Goal: Transaction & Acquisition: Purchase product/service

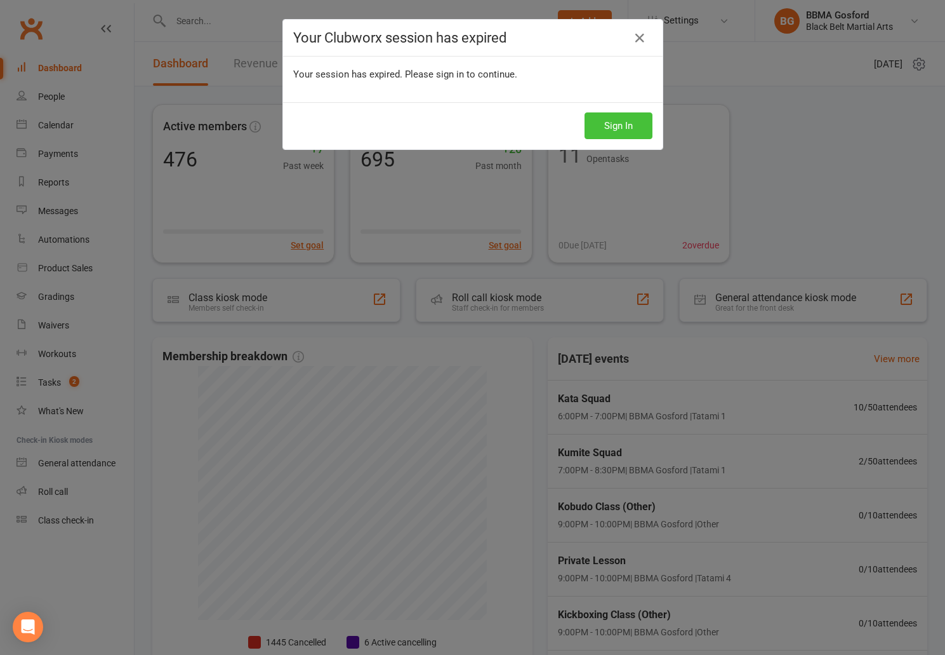
drag, startPoint x: 630, startPoint y: 121, endPoint x: 697, endPoint y: 192, distance: 97.9
click at [630, 121] on button "Sign In" at bounding box center [619, 125] width 68 height 27
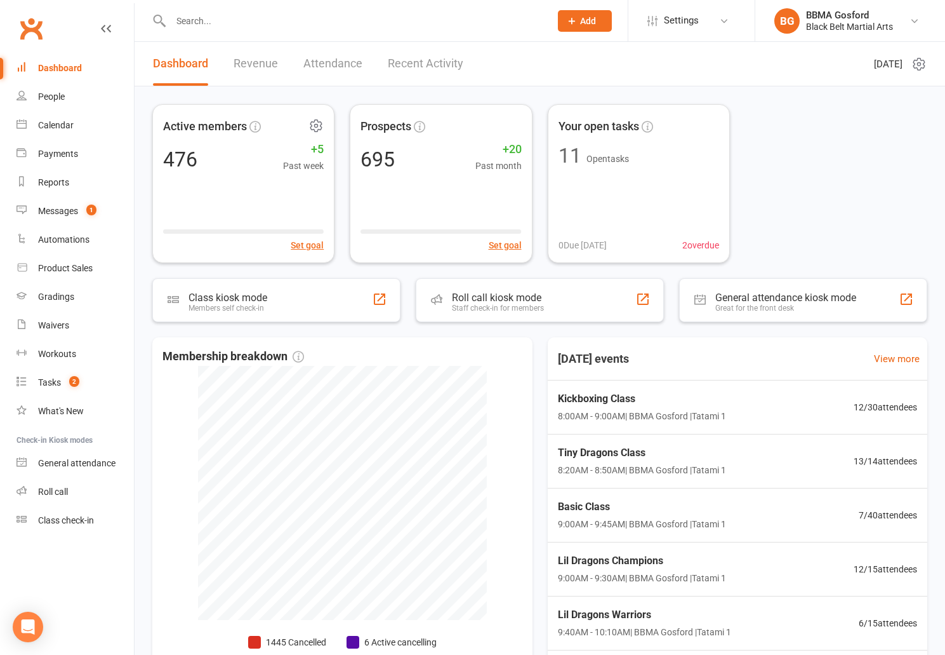
scroll to position [57, 0]
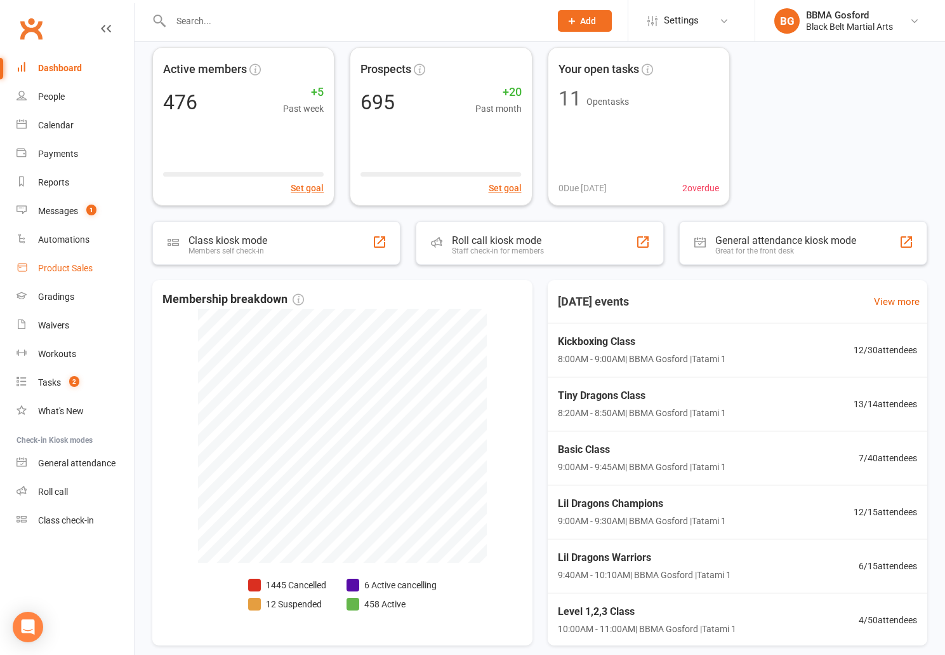
click at [82, 276] on link "Product Sales" at bounding box center [75, 268] width 117 height 29
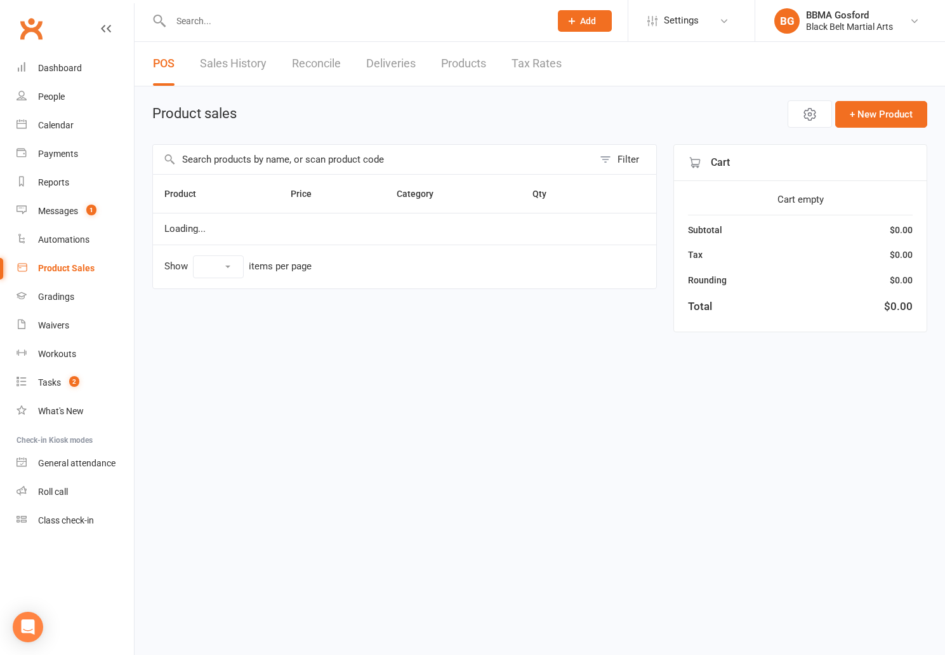
select select "100"
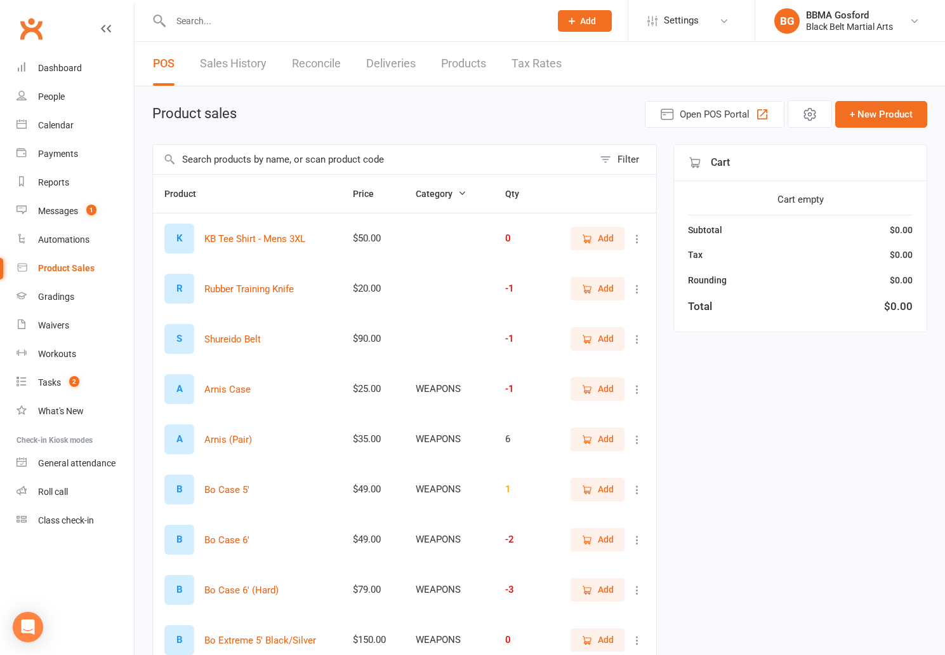
click at [398, 155] on input "text" at bounding box center [373, 159] width 441 height 29
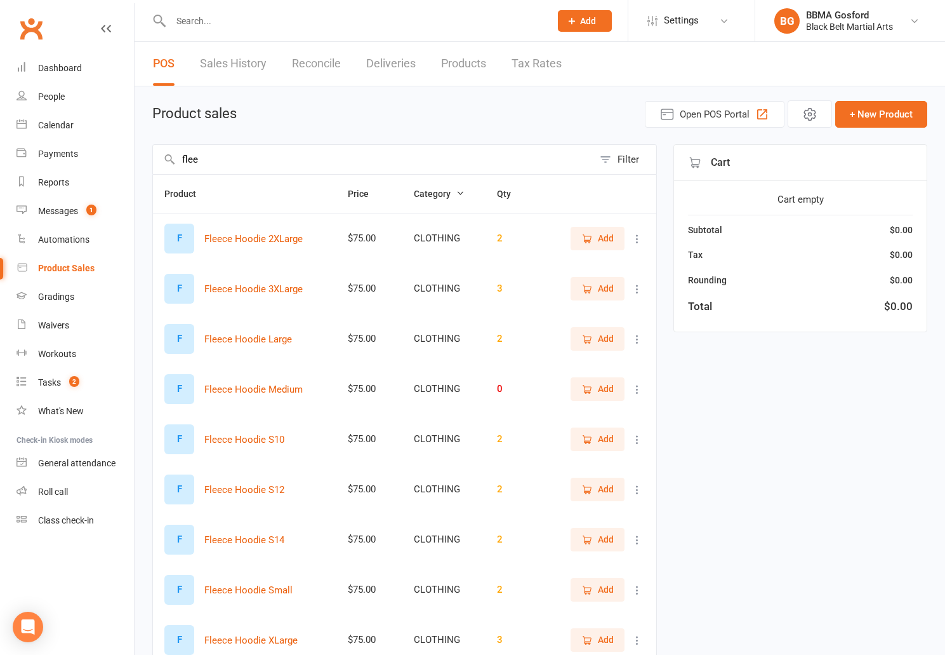
type input "flee"
click at [609, 338] on span "Add" at bounding box center [606, 338] width 16 height 14
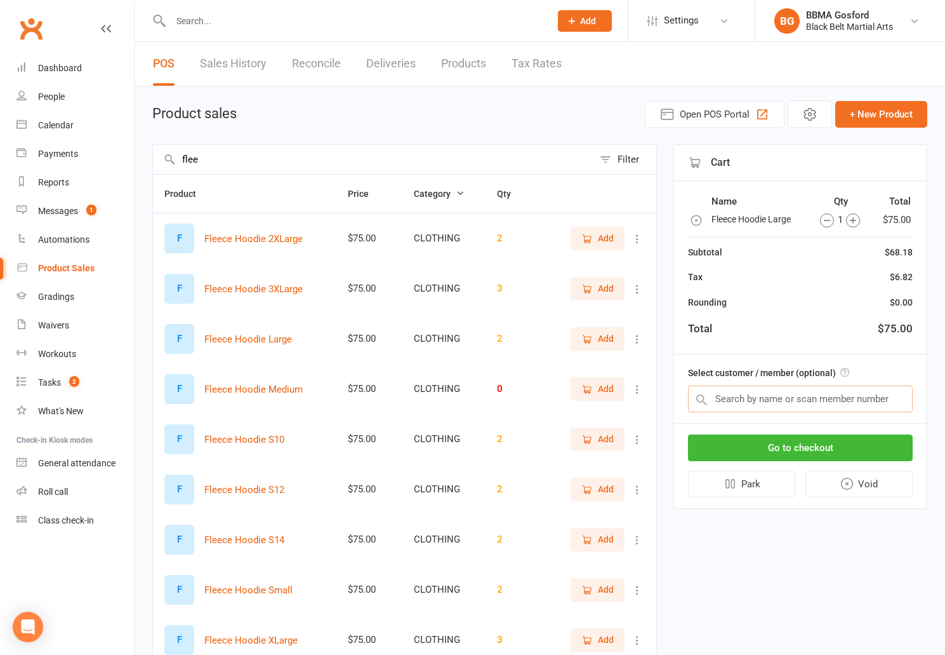
click at [799, 397] on input "text" at bounding box center [800, 398] width 225 height 27
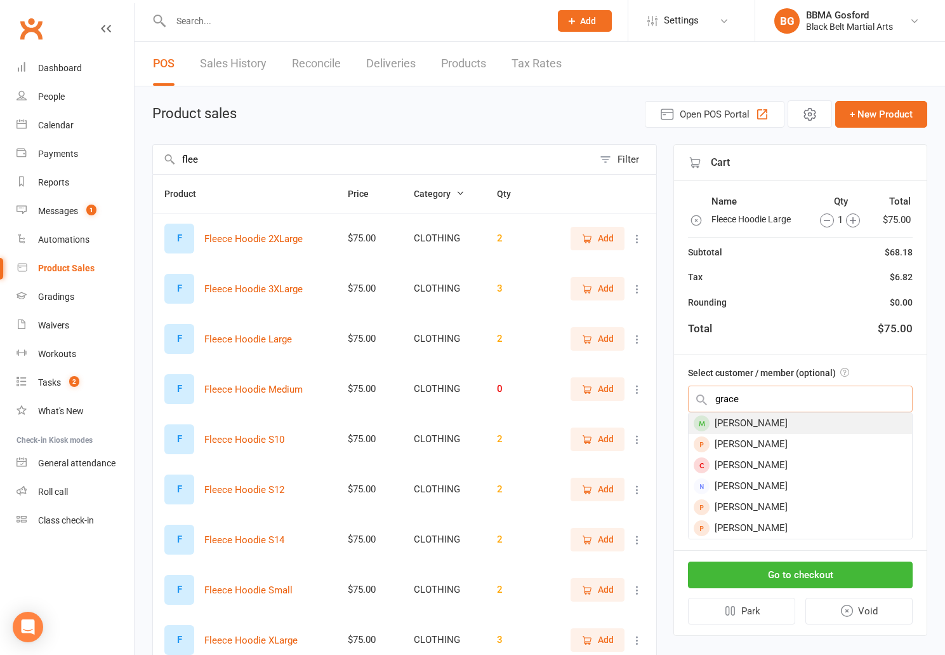
type input "grace"
click at [814, 432] on div "Grace Ramanauskas" at bounding box center [800, 423] width 223 height 21
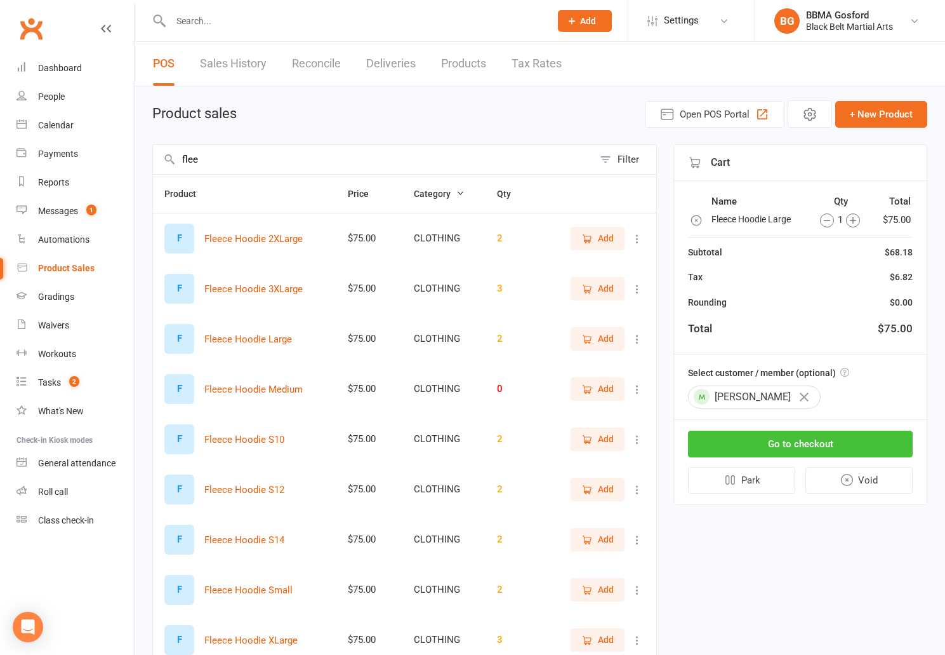
click at [816, 444] on button "Go to checkout" at bounding box center [800, 443] width 225 height 27
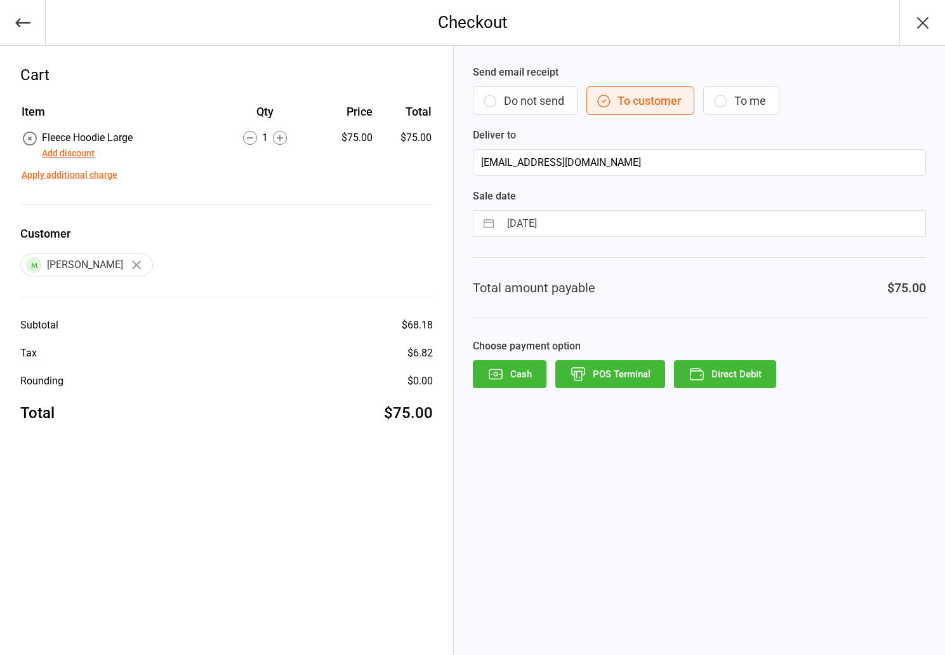
click at [23, 22] on icon "button" at bounding box center [22, 22] width 15 height 9
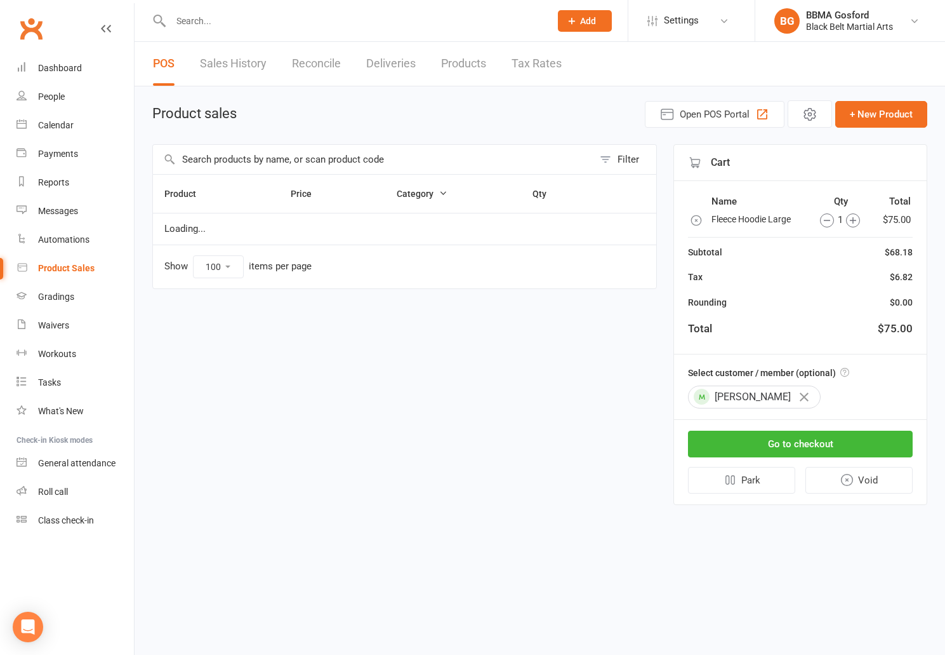
select select "100"
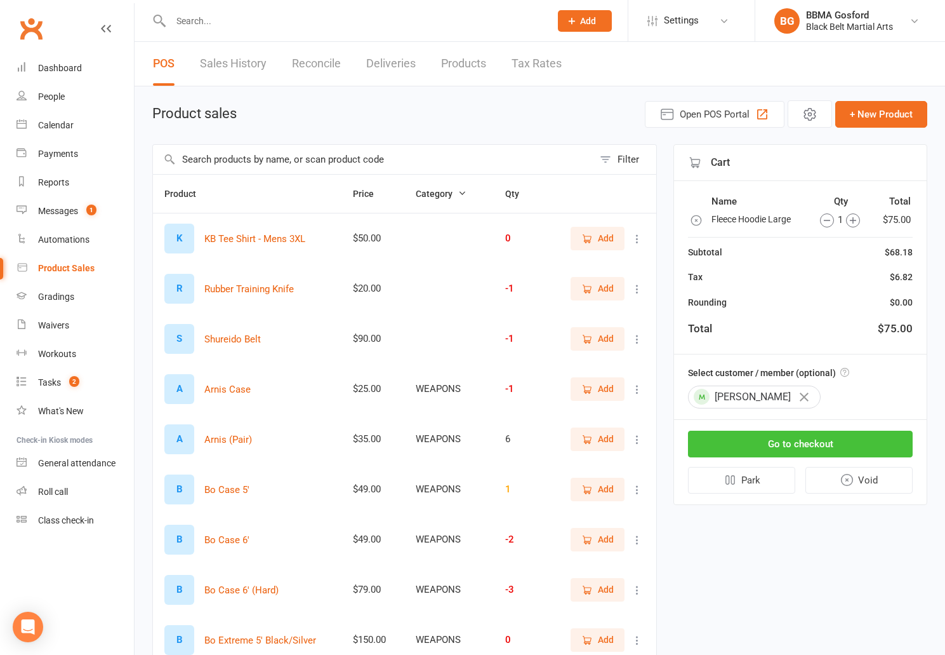
drag, startPoint x: 764, startPoint y: 452, endPoint x: 740, endPoint y: 438, distance: 28.4
click at [764, 451] on button "Go to checkout" at bounding box center [800, 443] width 225 height 27
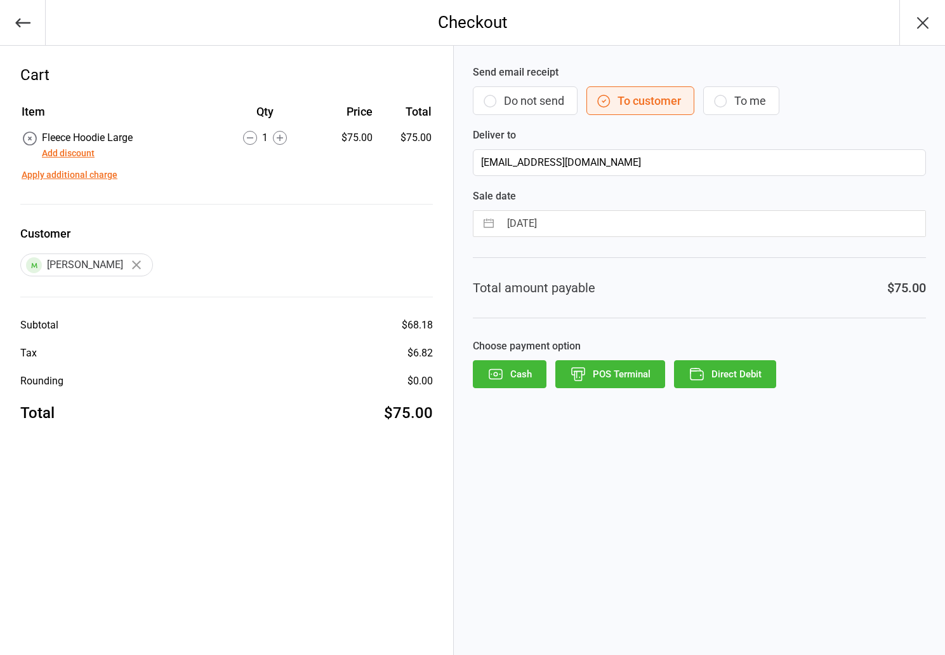
click at [610, 381] on button "POS Terminal" at bounding box center [610, 374] width 110 height 28
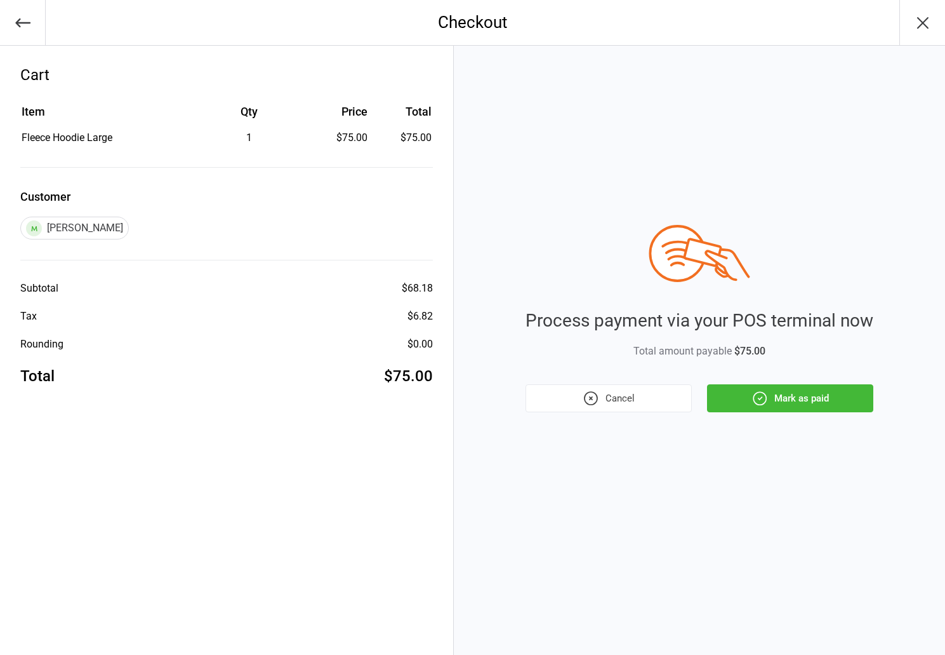
click at [785, 406] on button "Mark as paid" at bounding box center [790, 398] width 166 height 28
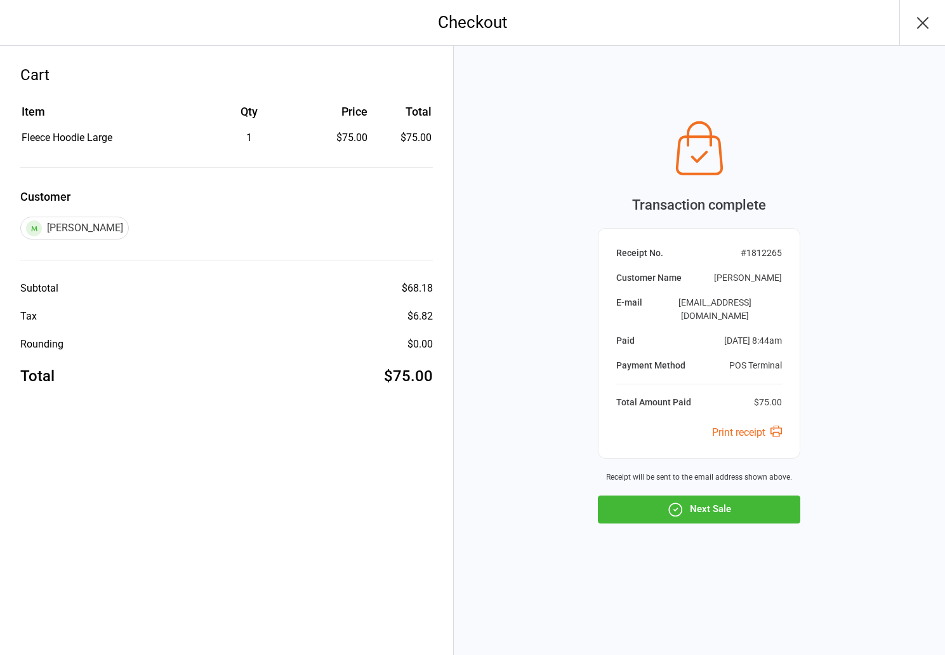
click at [745, 507] on button "Next Sale" at bounding box center [699, 509] width 203 height 28
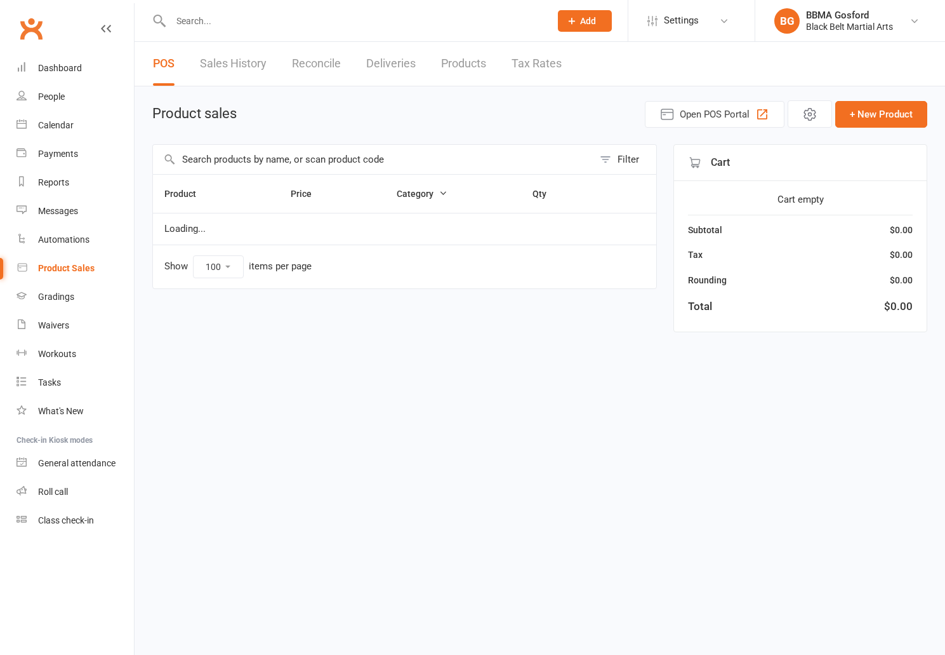
select select "100"
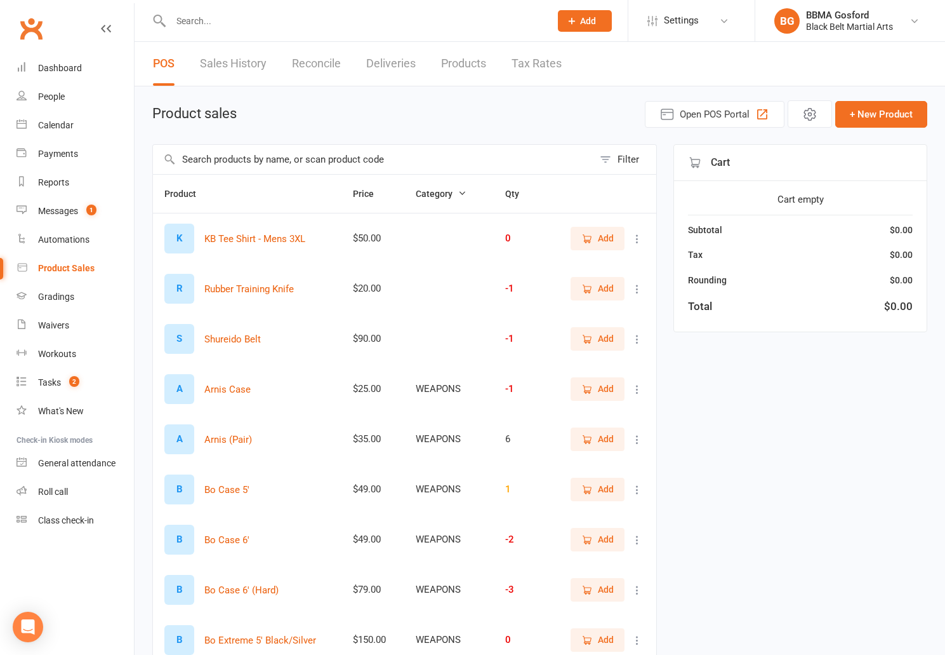
click at [332, 164] on input "text" at bounding box center [373, 159] width 441 height 29
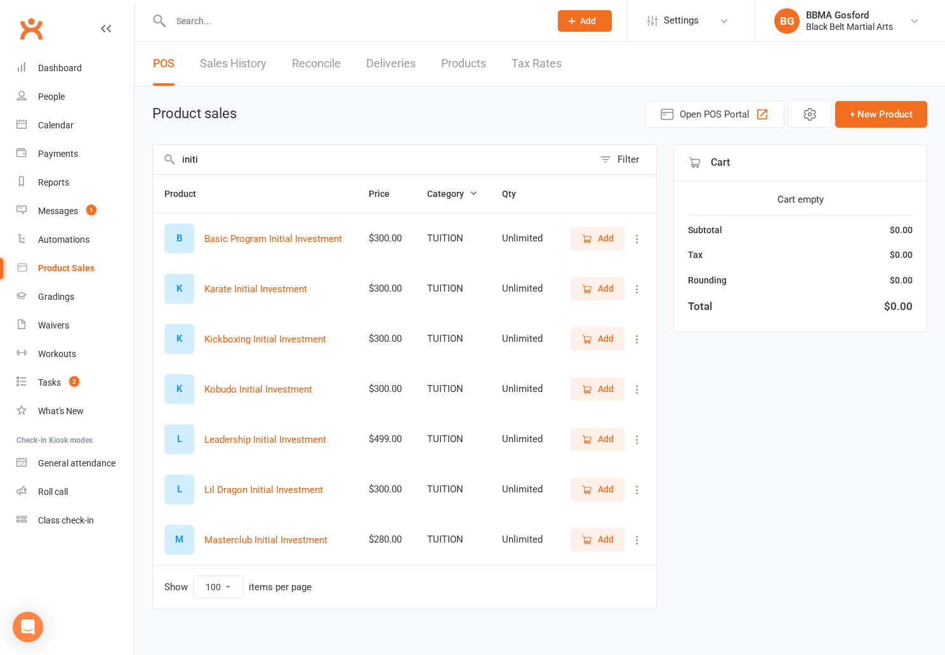
type input "initi"
click at [592, 239] on icon "button" at bounding box center [586, 238] width 11 height 11
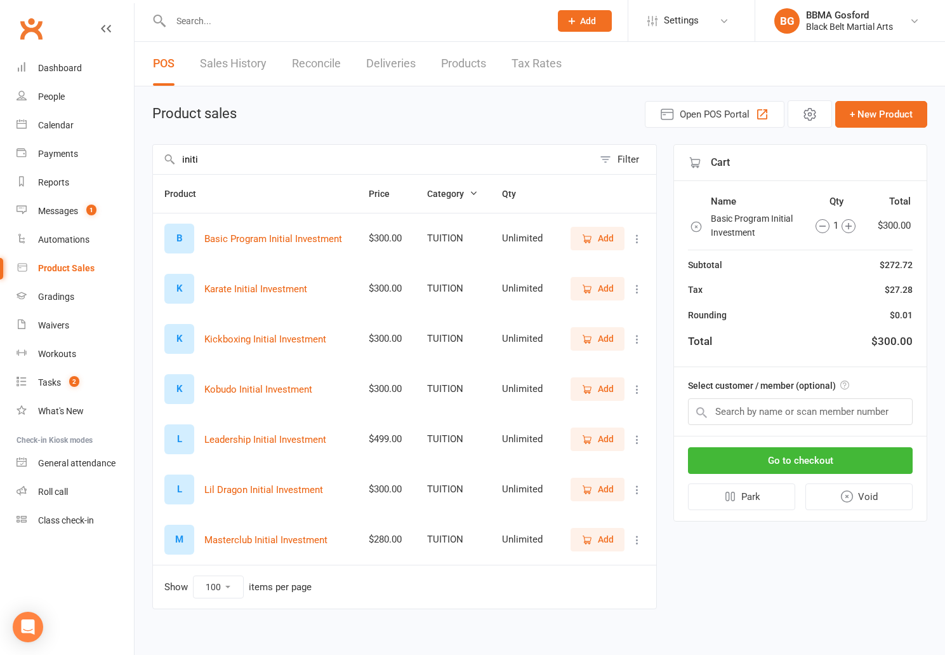
click at [592, 495] on icon "button" at bounding box center [586, 489] width 11 height 11
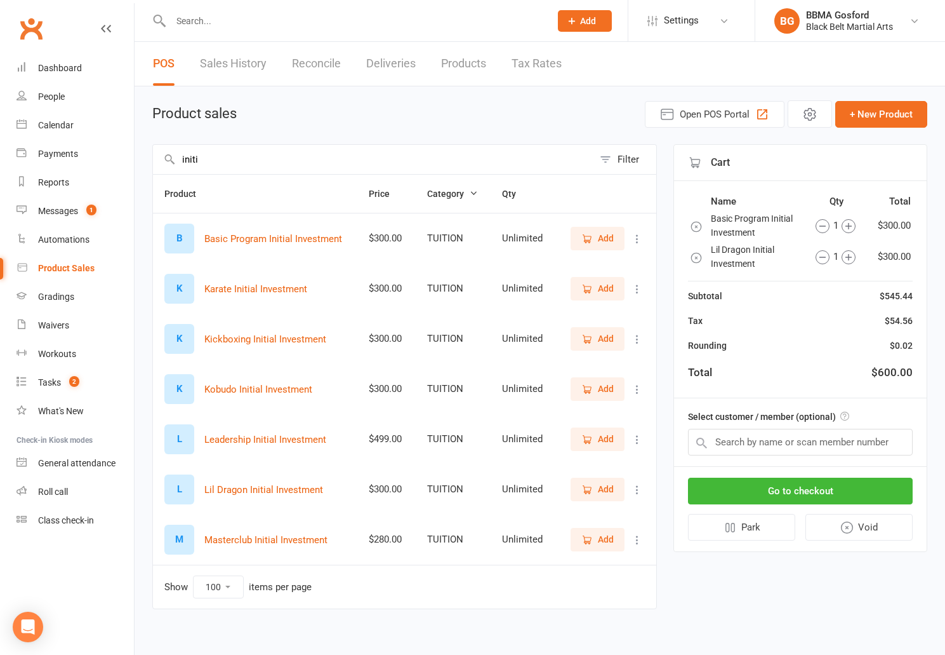
click at [592, 495] on icon "button" at bounding box center [586, 489] width 11 height 11
click at [799, 447] on input "text" at bounding box center [800, 442] width 225 height 27
type input "w"
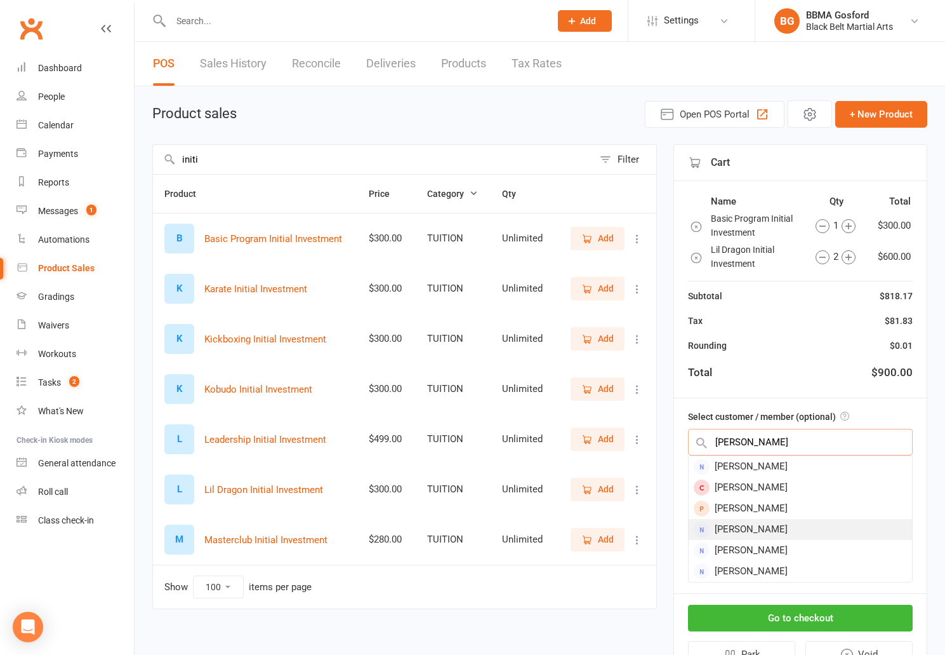
type input "scott red"
click at [801, 534] on div "[PERSON_NAME]" at bounding box center [800, 529] width 223 height 21
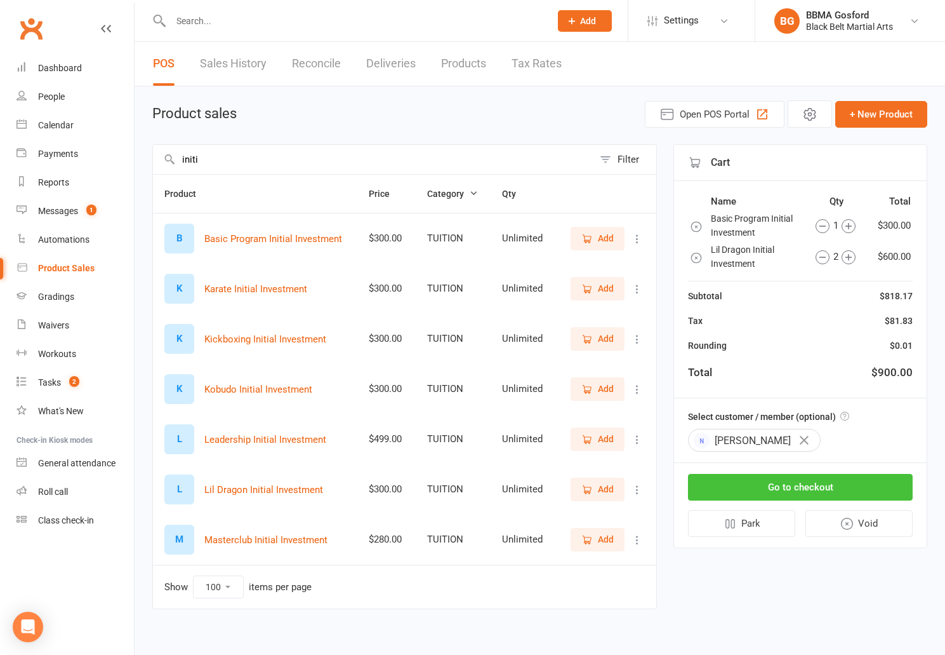
click at [799, 492] on button "Go to checkout" at bounding box center [800, 487] width 225 height 27
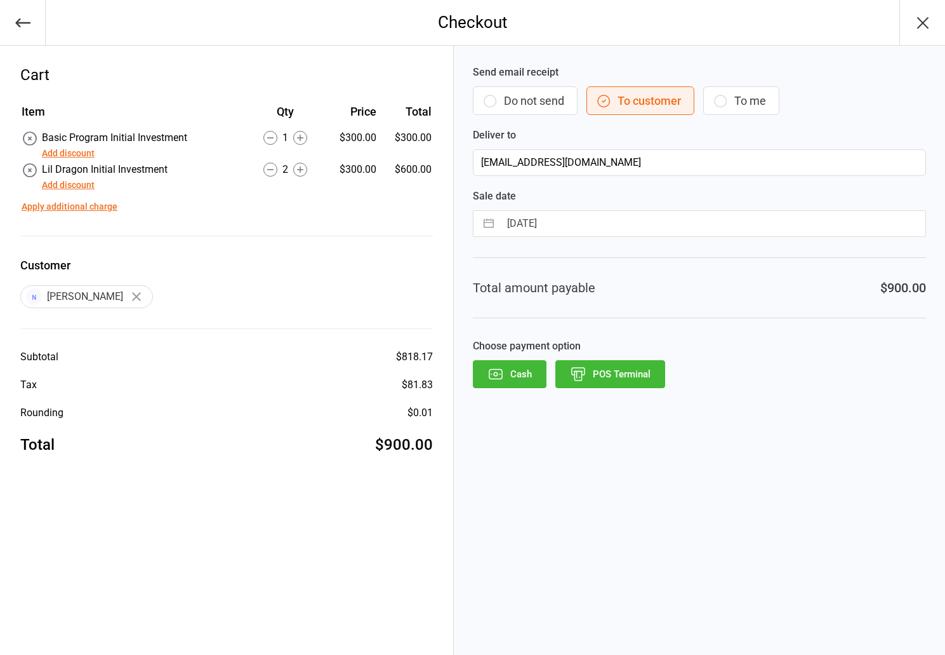
click at [19, 23] on icon "button" at bounding box center [22, 22] width 15 height 9
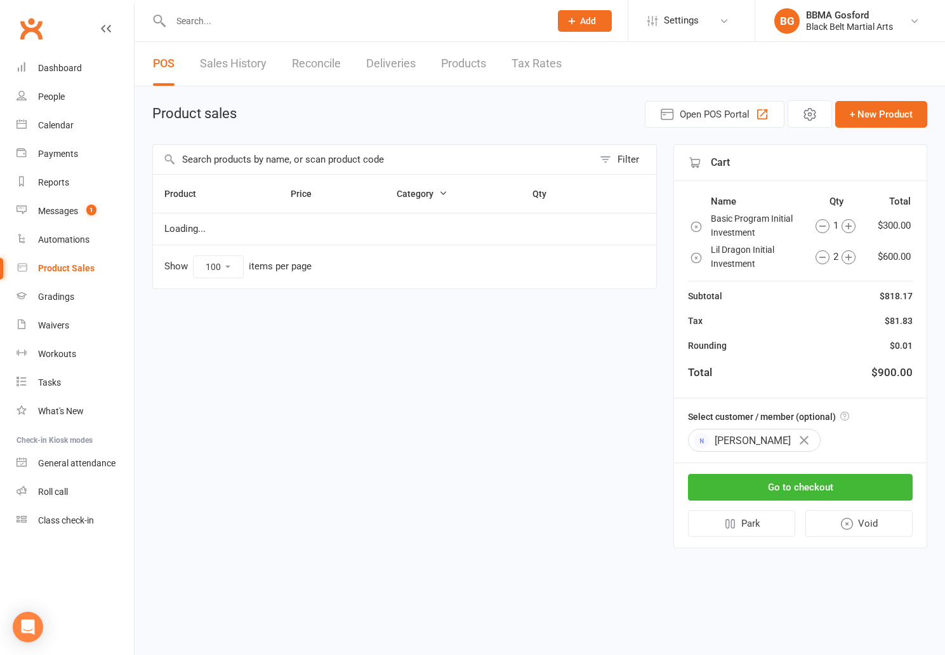
select select "100"
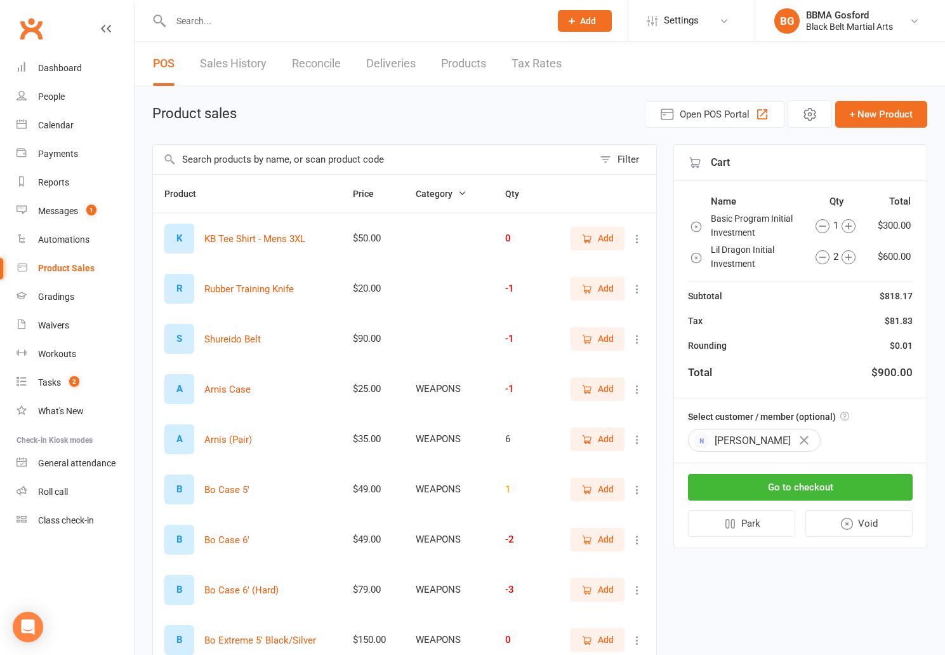
click at [698, 228] on icon "button" at bounding box center [696, 227] width 10 height 10
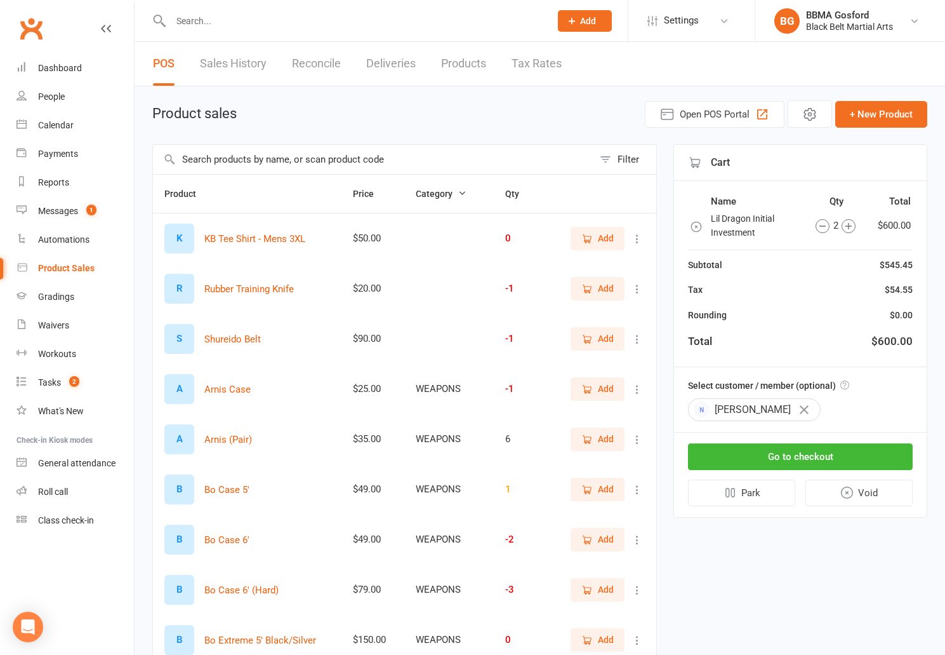
click at [825, 229] on icon "button" at bounding box center [823, 226] width 14 height 14
click at [805, 408] on button "button" at bounding box center [805, 410] width 22 height 22
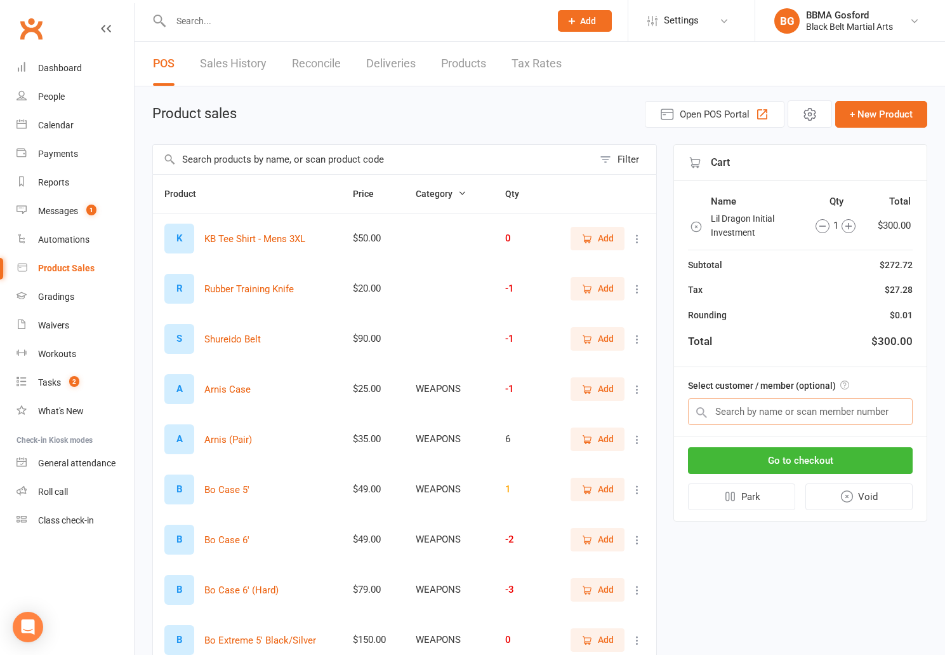
click at [804, 416] on input "text" at bounding box center [800, 411] width 225 height 27
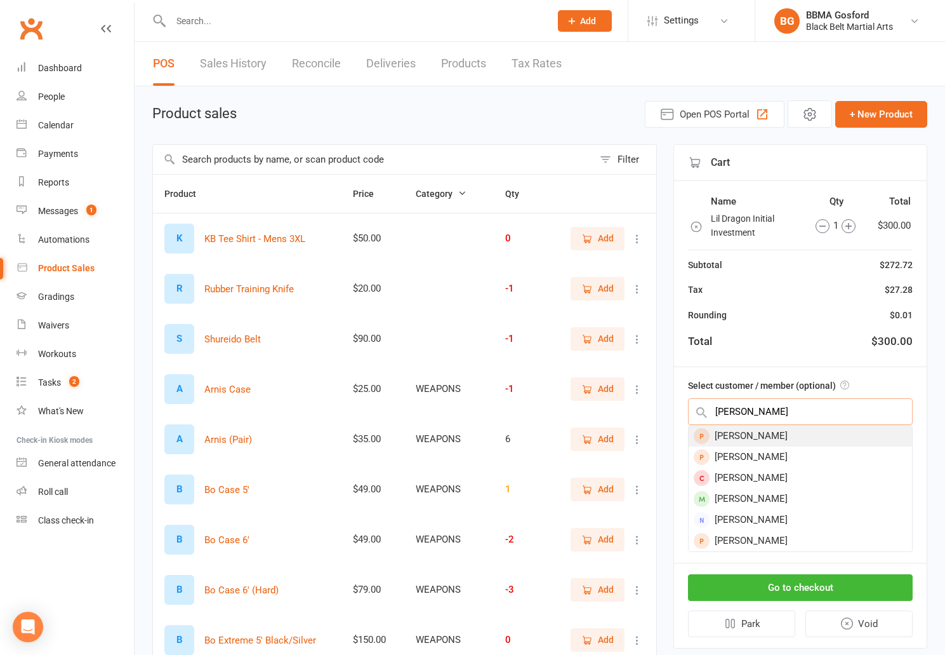
type input "emma red"
click at [784, 437] on div "[PERSON_NAME]" at bounding box center [800, 435] width 223 height 21
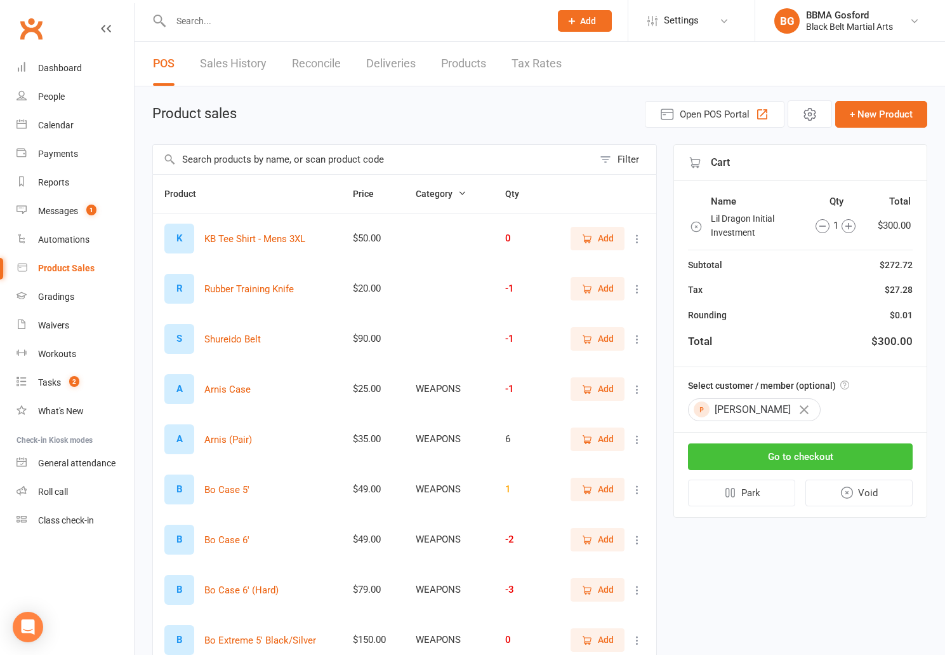
click at [833, 455] on button "Go to checkout" at bounding box center [800, 456] width 225 height 27
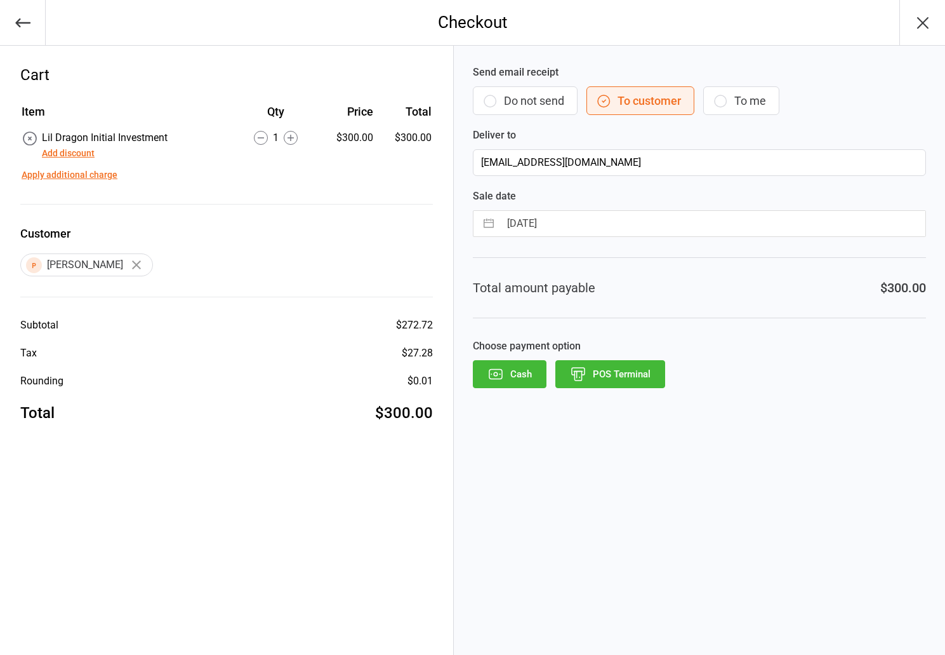
click at [73, 154] on button "Add discount" at bounding box center [68, 153] width 53 height 13
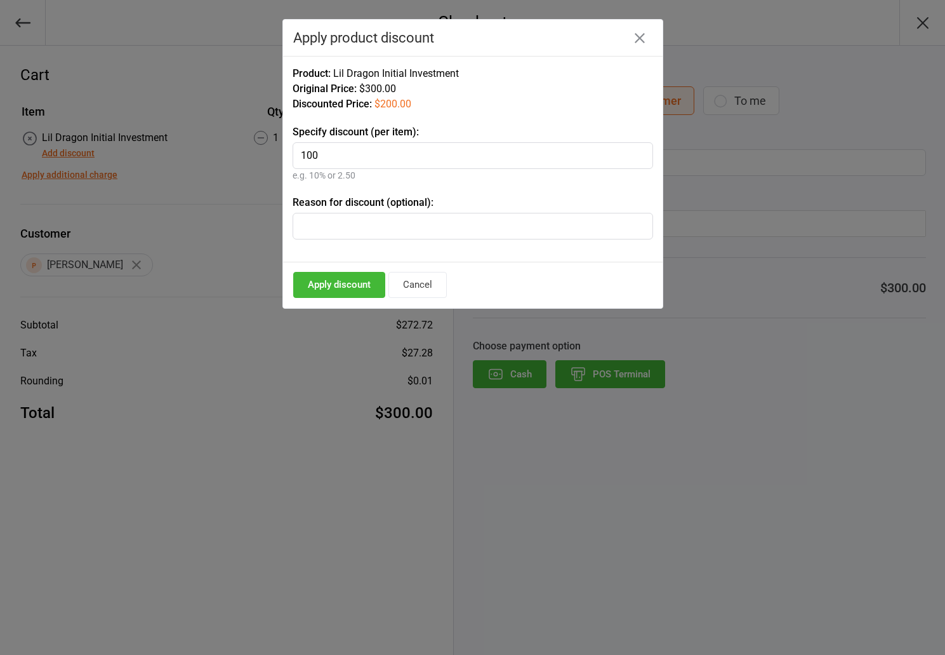
type input "100"
drag, startPoint x: 514, startPoint y: 279, endPoint x: 492, endPoint y: 278, distance: 21.6
click at [514, 279] on div "Apply discount Cancel" at bounding box center [473, 285] width 380 height 46
click at [343, 285] on button "Apply discount" at bounding box center [339, 285] width 92 height 26
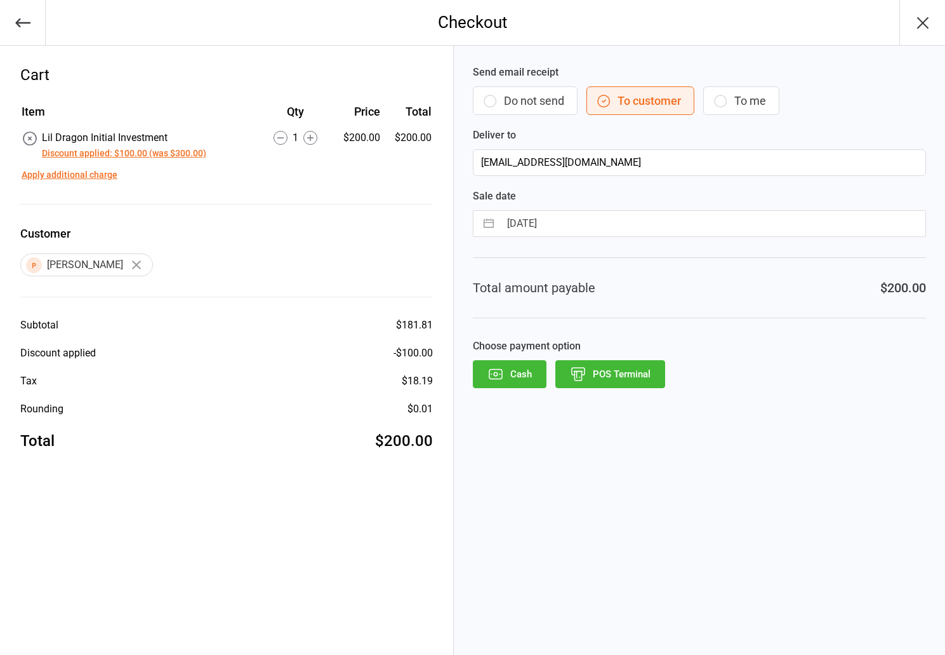
click at [615, 380] on button "POS Terminal" at bounding box center [610, 374] width 110 height 28
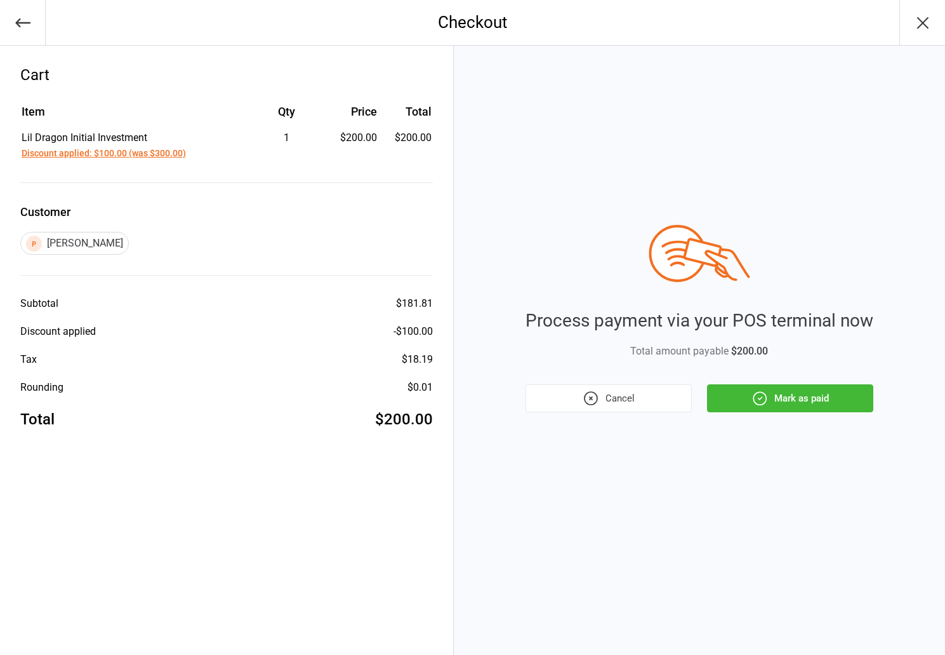
click at [781, 399] on button "Mark as paid" at bounding box center [790, 398] width 166 height 28
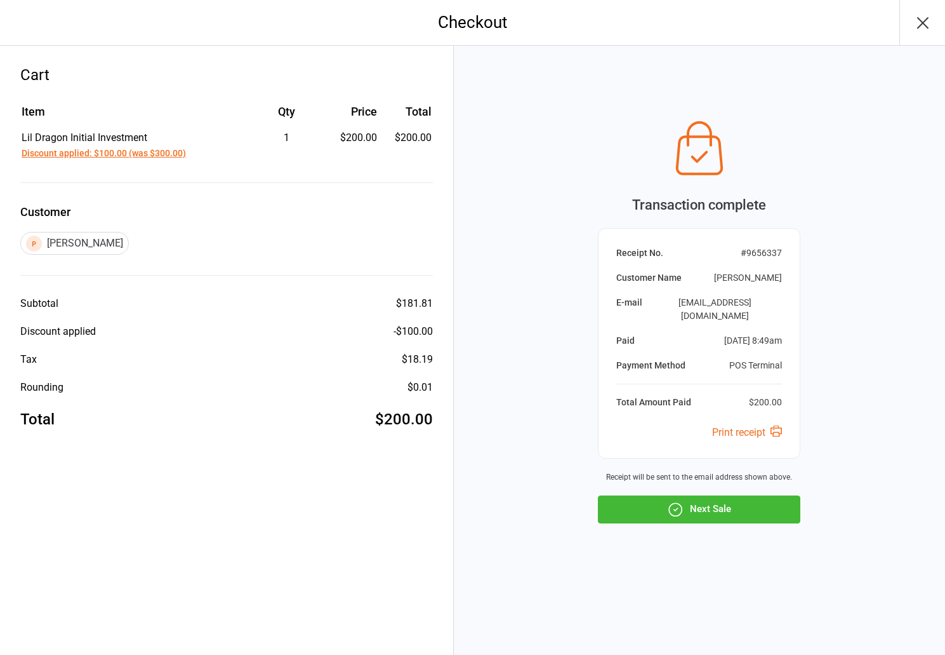
drag, startPoint x: 755, startPoint y: 514, endPoint x: 743, endPoint y: 496, distance: 21.1
click at [754, 514] on button "Next Sale" at bounding box center [699, 509] width 203 height 28
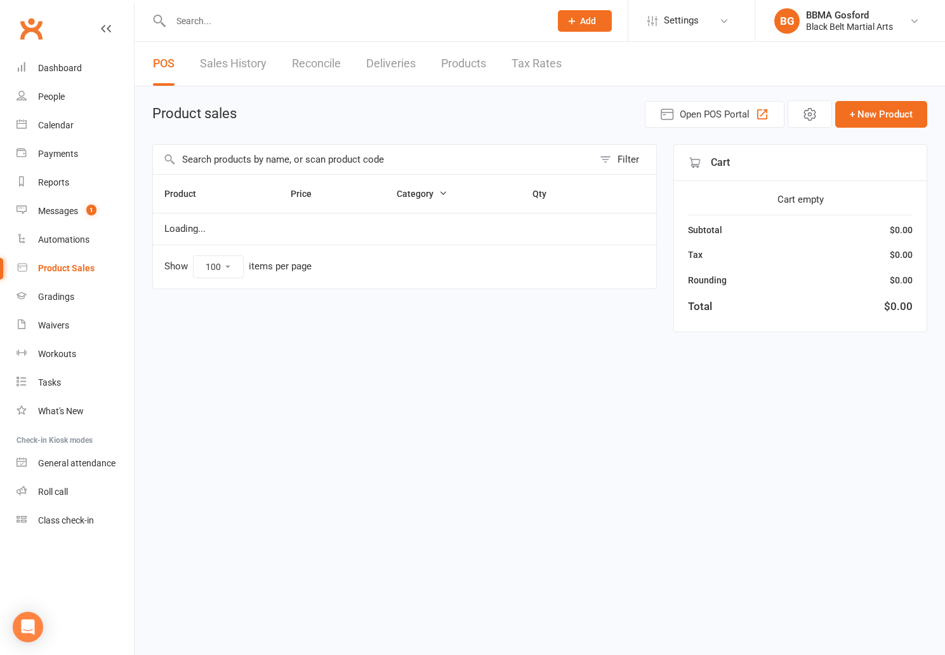
select select "100"
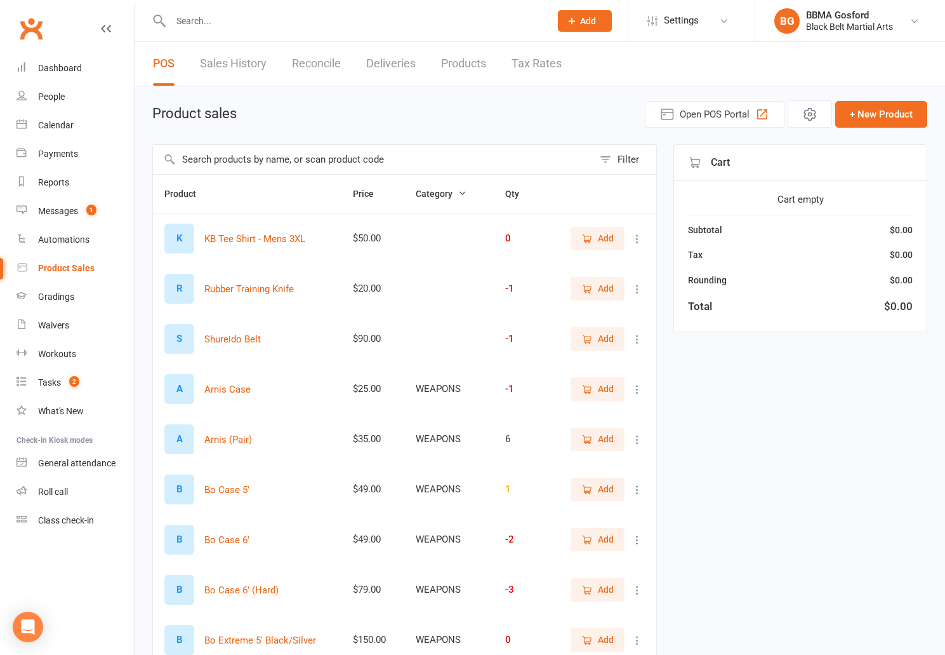
click at [427, 161] on input "text" at bounding box center [373, 159] width 441 height 29
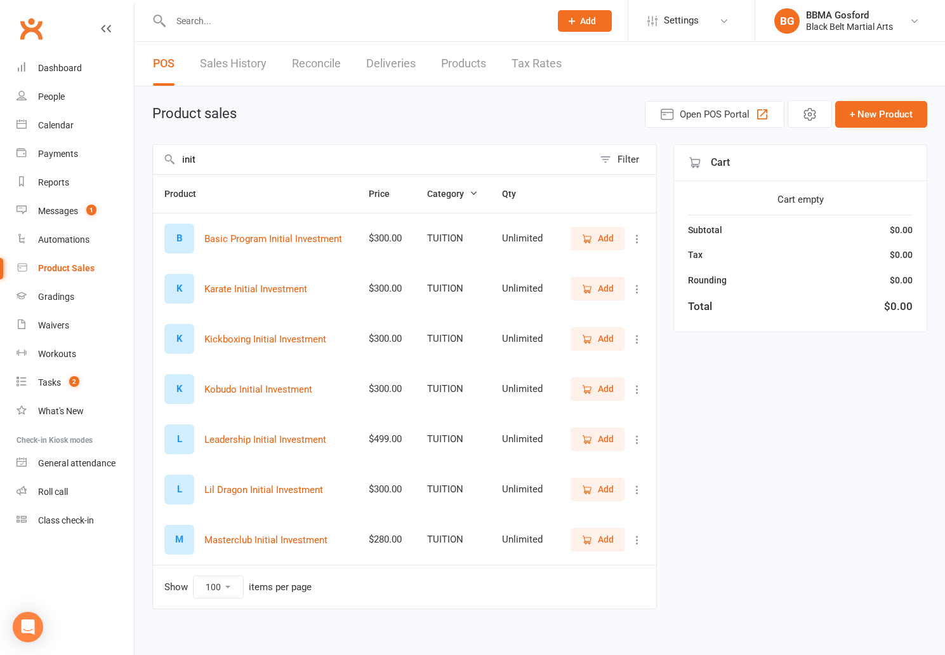
type input "init"
click at [586, 490] on icon "button" at bounding box center [586, 489] width 11 height 11
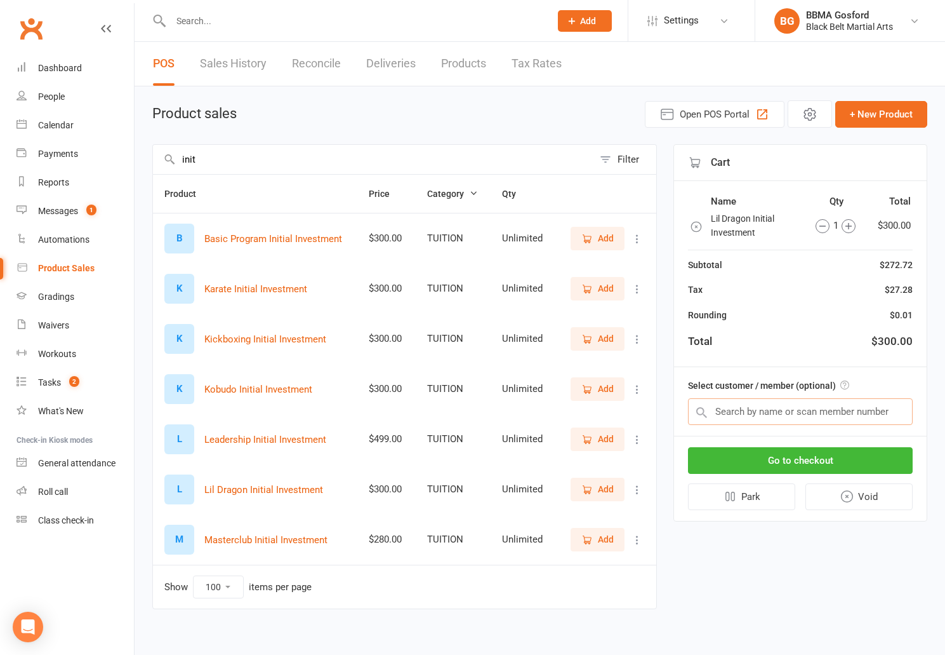
click at [766, 411] on input "text" at bounding box center [800, 411] width 225 height 27
type input "r"
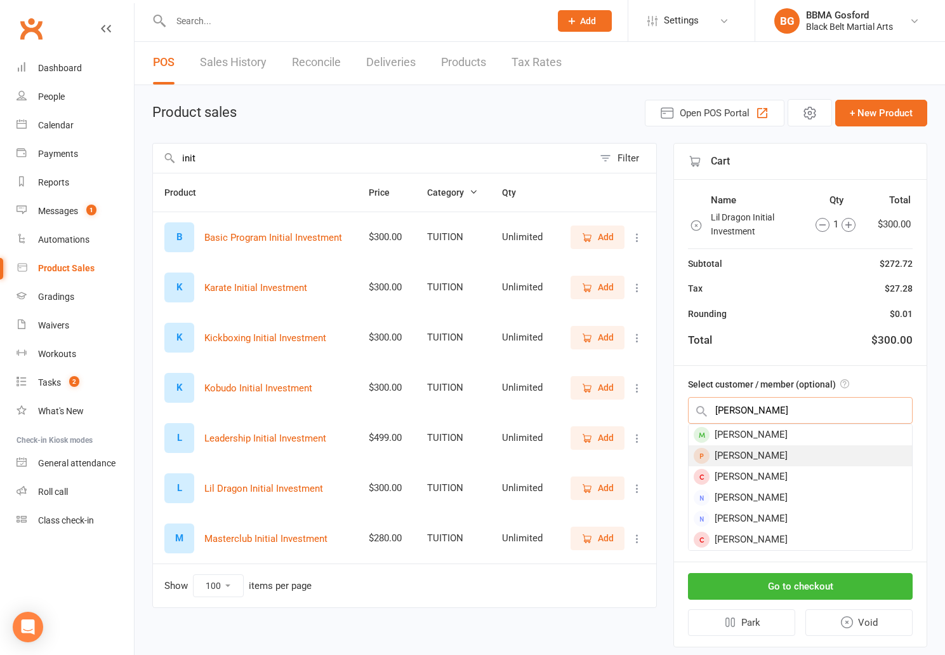
type input "luke redo"
click at [805, 462] on div "Luke Redmond" at bounding box center [800, 455] width 223 height 21
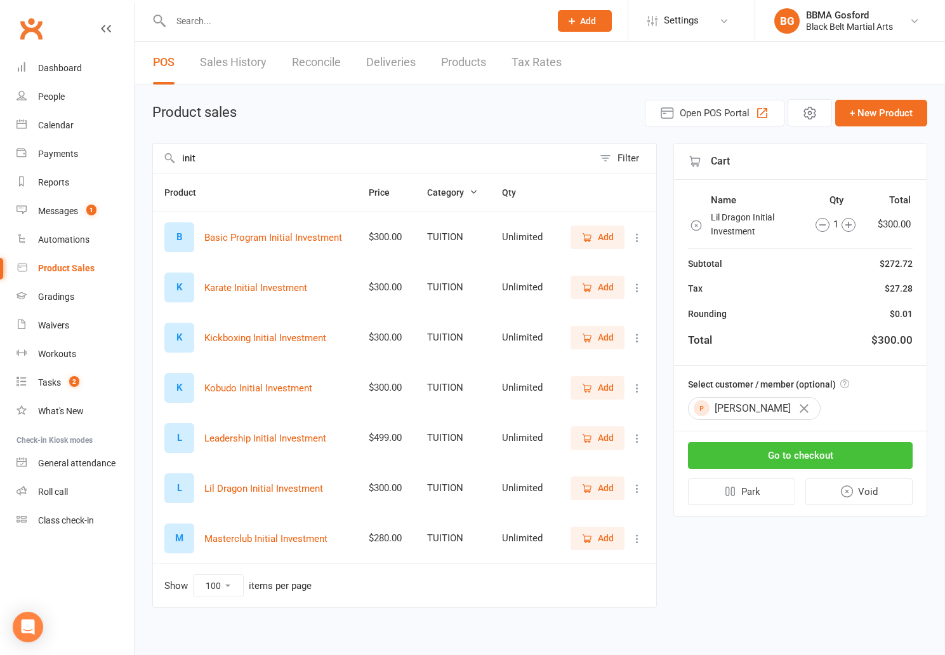
click at [811, 460] on button "Go to checkout" at bounding box center [800, 455] width 225 height 27
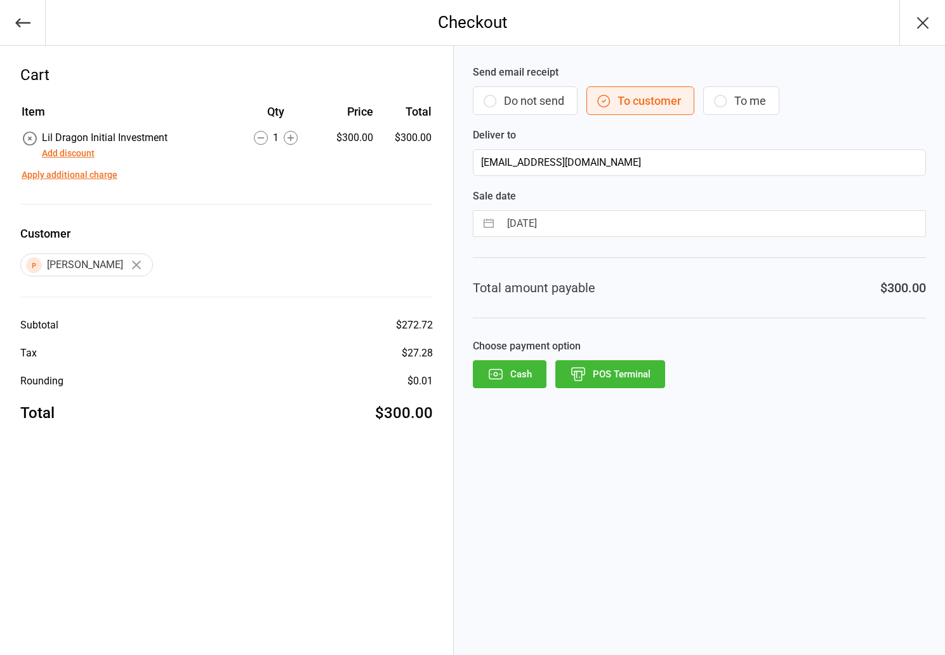
click at [83, 157] on button "Add discount" at bounding box center [68, 153] width 53 height 13
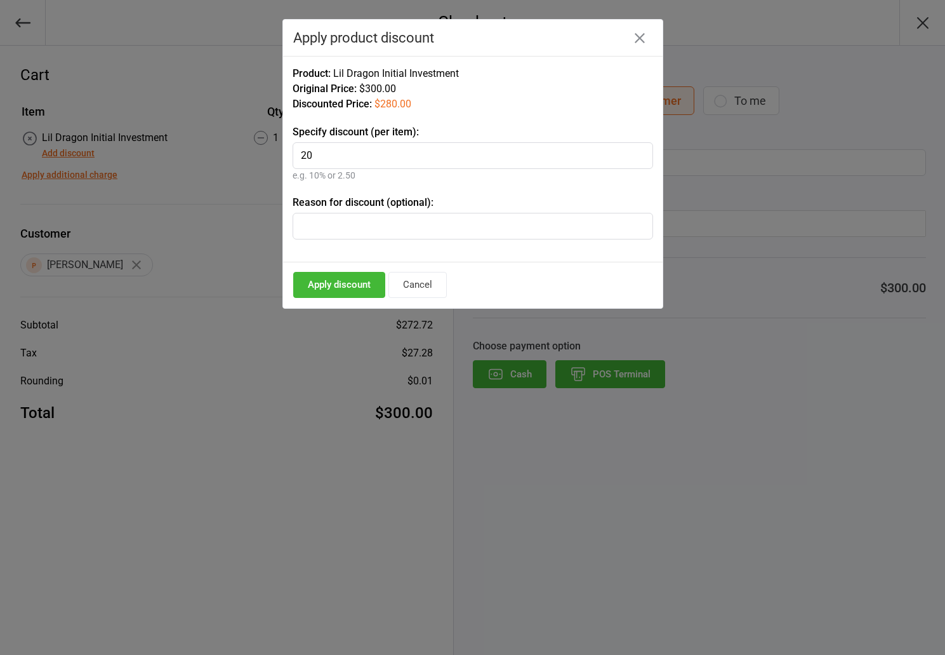
type input "2"
type input "100"
click at [343, 296] on button "Apply discount" at bounding box center [339, 285] width 92 height 26
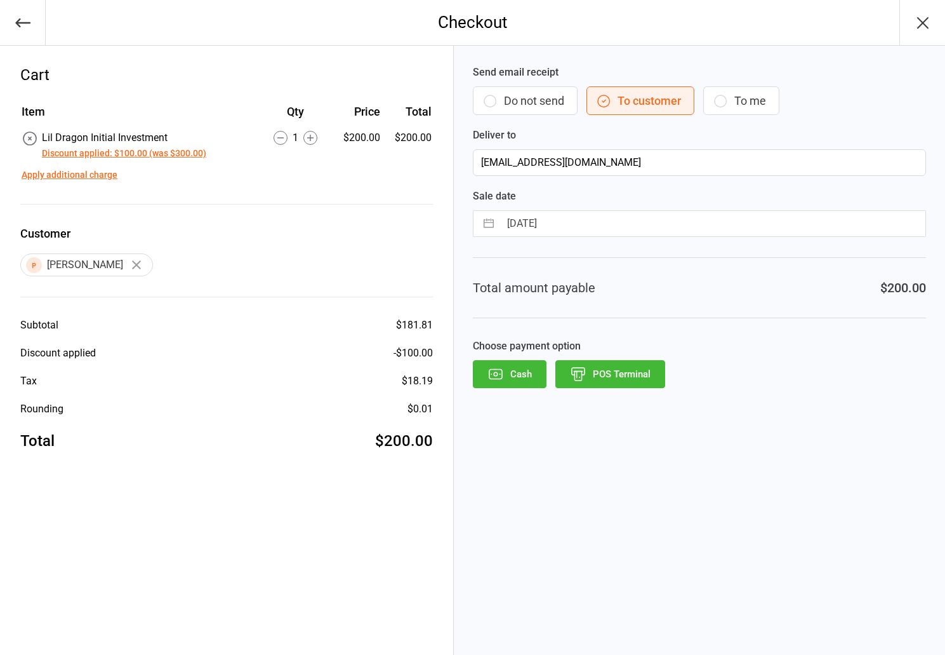
click at [628, 371] on button "POS Terminal" at bounding box center [610, 374] width 110 height 28
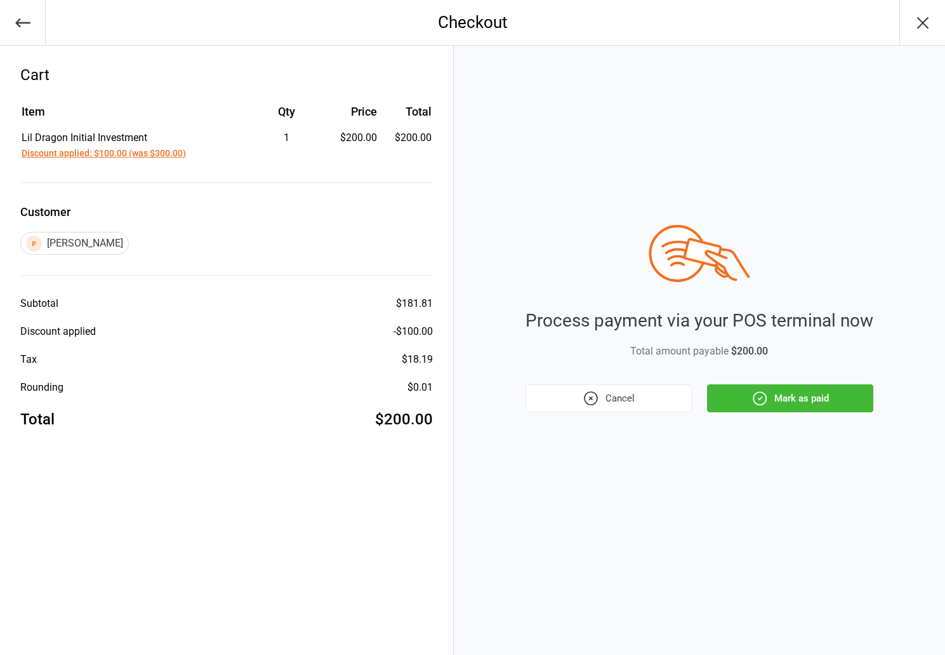
click at [792, 398] on button "Mark as paid" at bounding box center [790, 398] width 166 height 28
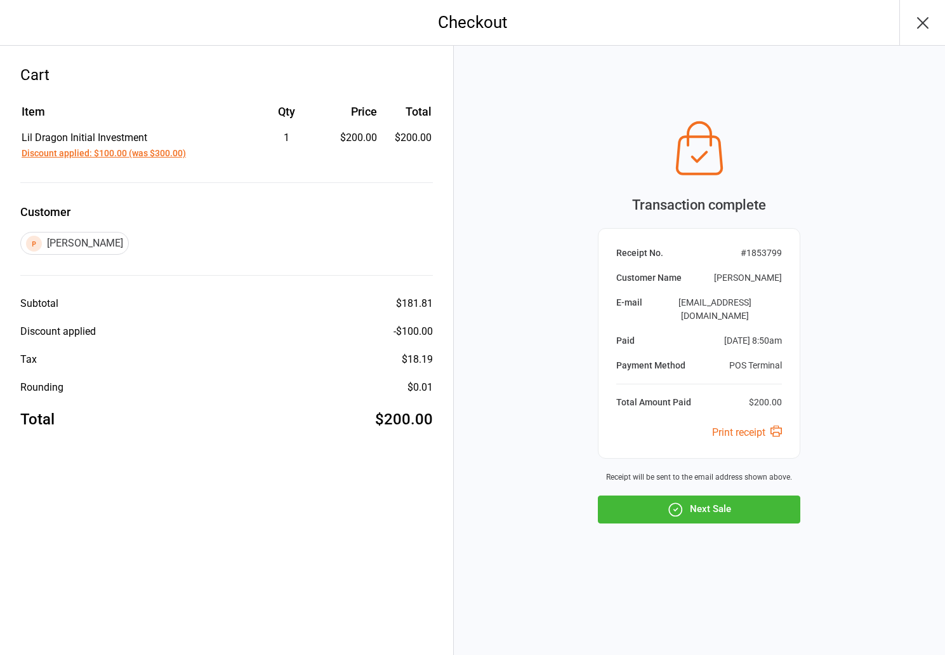
drag, startPoint x: 746, startPoint y: 525, endPoint x: 737, endPoint y: 522, distance: 9.4
click at [746, 525] on div "Transaction complete Receipt No. # 1853799 Customer Name Luke Redmond E-mail so…" at bounding box center [699, 350] width 491 height 609
click at [738, 512] on button "Next Sale" at bounding box center [699, 509] width 203 height 28
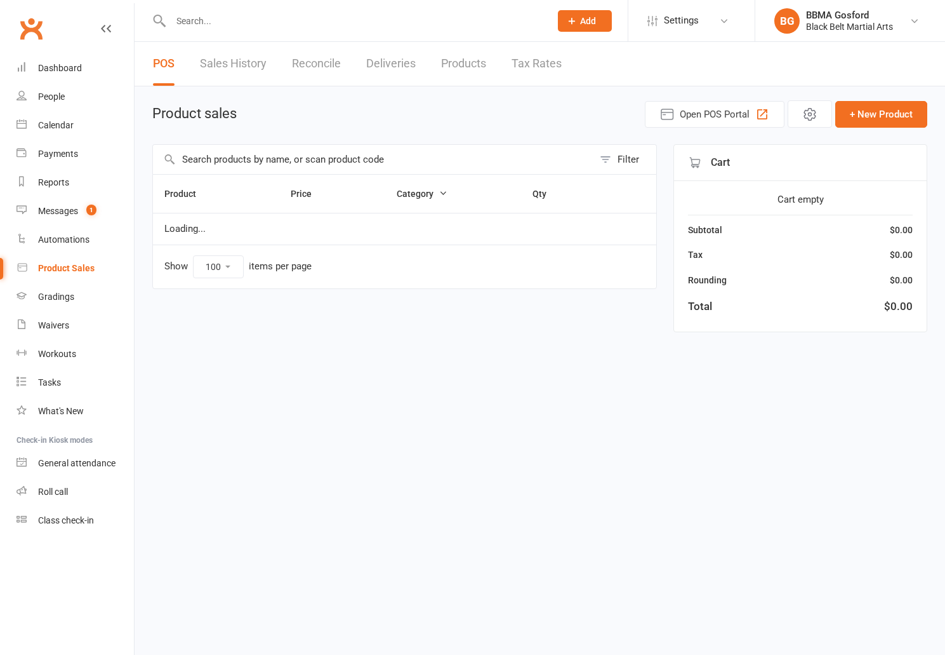
select select "100"
click at [265, 144] on main "Product sales Open POS Portal + New Product Filter Product Price Category Qty L…" at bounding box center [539, 216] width 775 height 232
click at [262, 152] on input "text" at bounding box center [373, 159] width 441 height 29
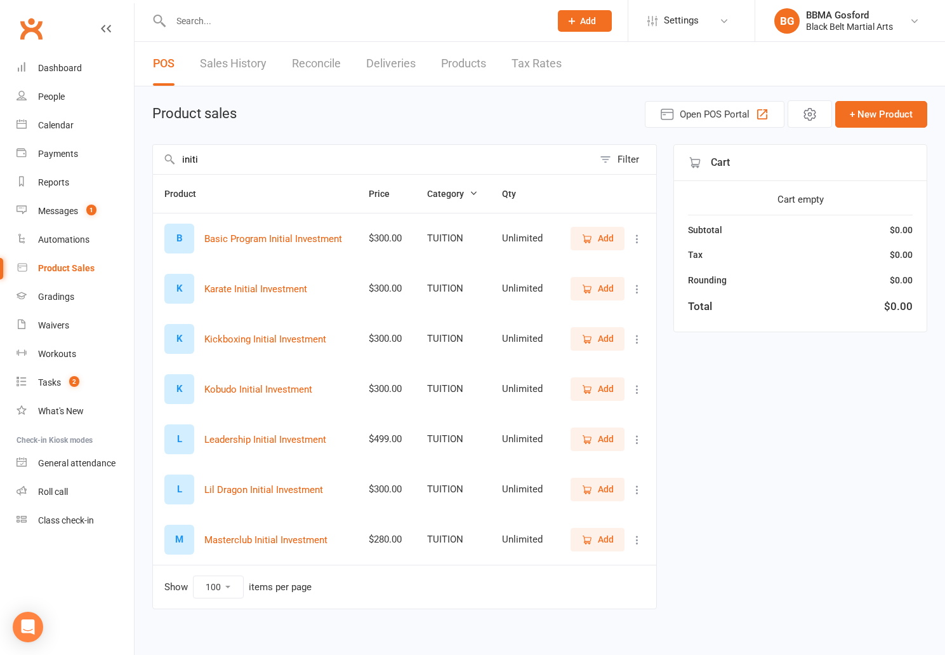
type input "initi"
click at [604, 231] on button "Add" at bounding box center [598, 238] width 54 height 23
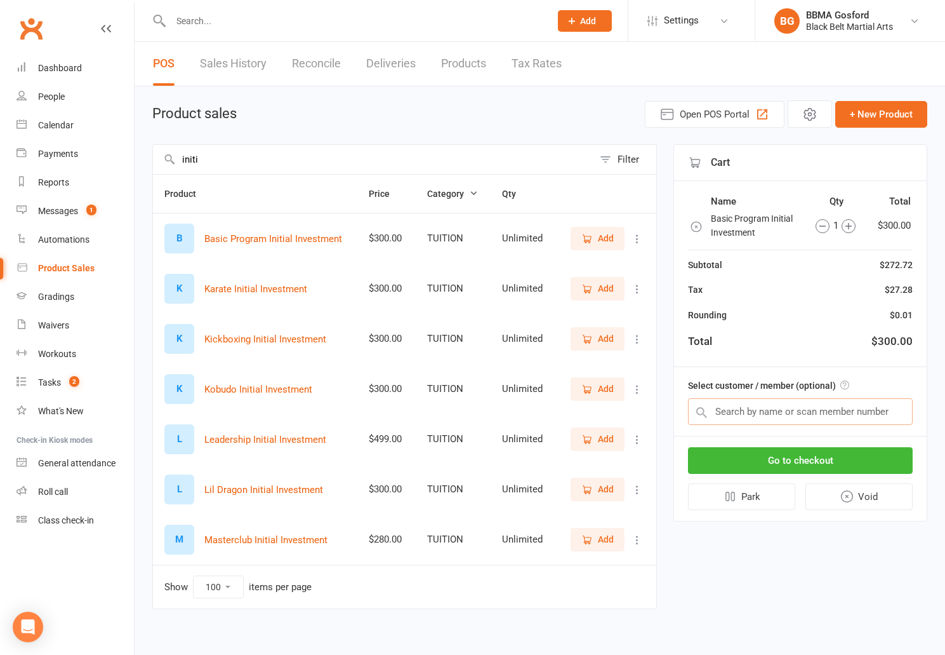
click at [751, 408] on input "text" at bounding box center [800, 411] width 225 height 27
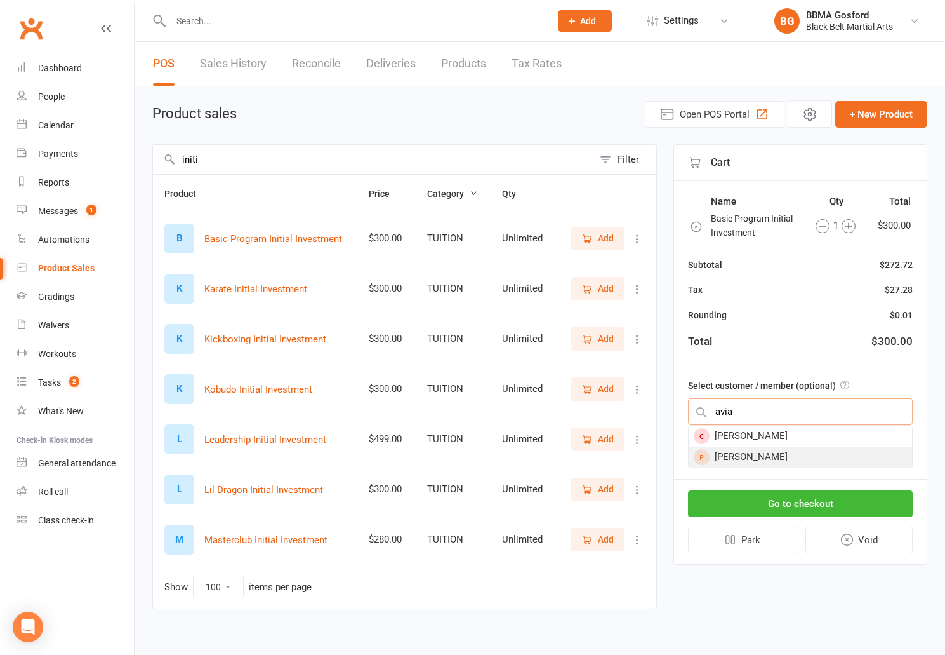
type input "avia"
click at [778, 449] on div "Avia Redmond" at bounding box center [800, 456] width 223 height 21
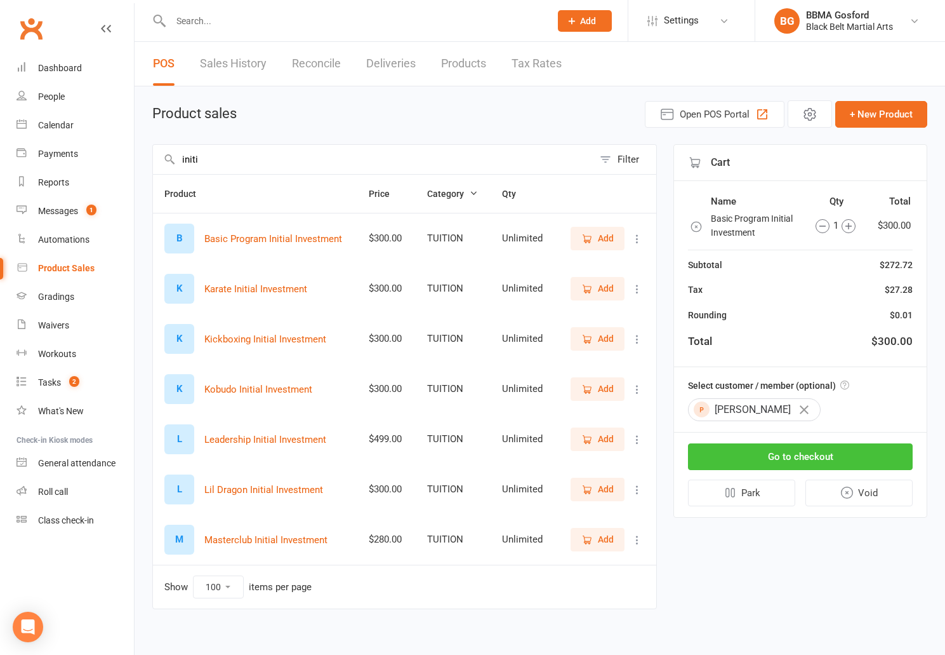
click at [807, 456] on button "Go to checkout" at bounding box center [800, 456] width 225 height 27
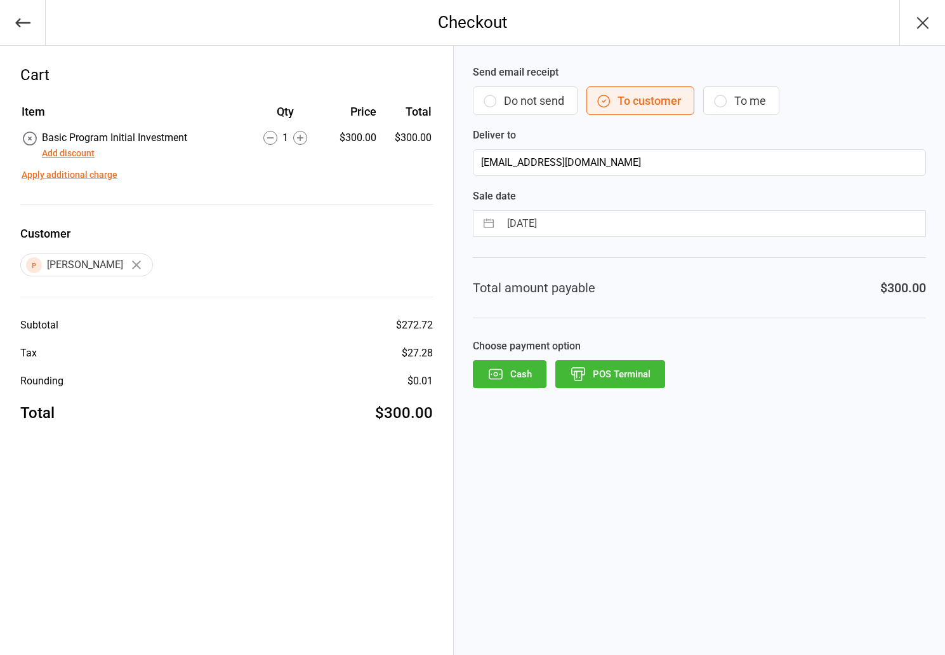
click at [72, 154] on button "Add discount" at bounding box center [68, 153] width 53 height 13
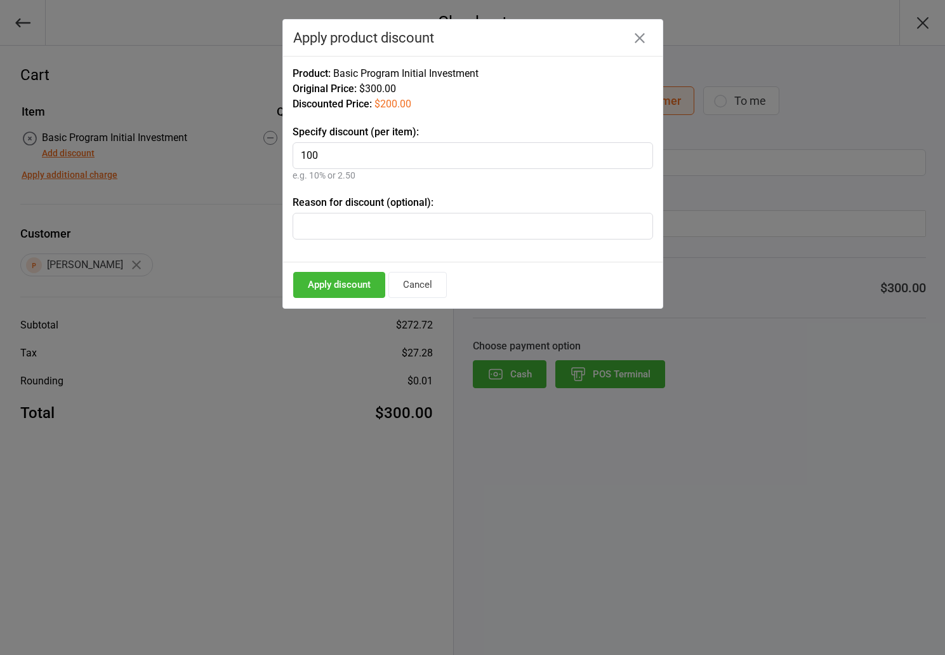
type input "100"
drag, startPoint x: 341, startPoint y: 290, endPoint x: 469, endPoint y: 331, distance: 134.7
click at [341, 290] on button "Apply discount" at bounding box center [339, 285] width 92 height 26
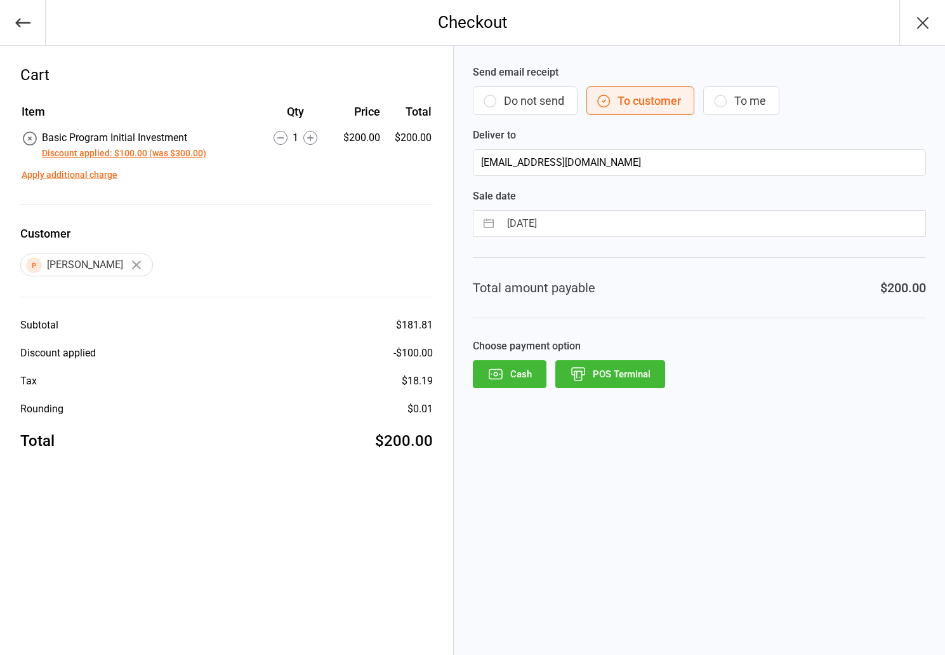
click at [651, 379] on button "POS Terminal" at bounding box center [610, 374] width 110 height 28
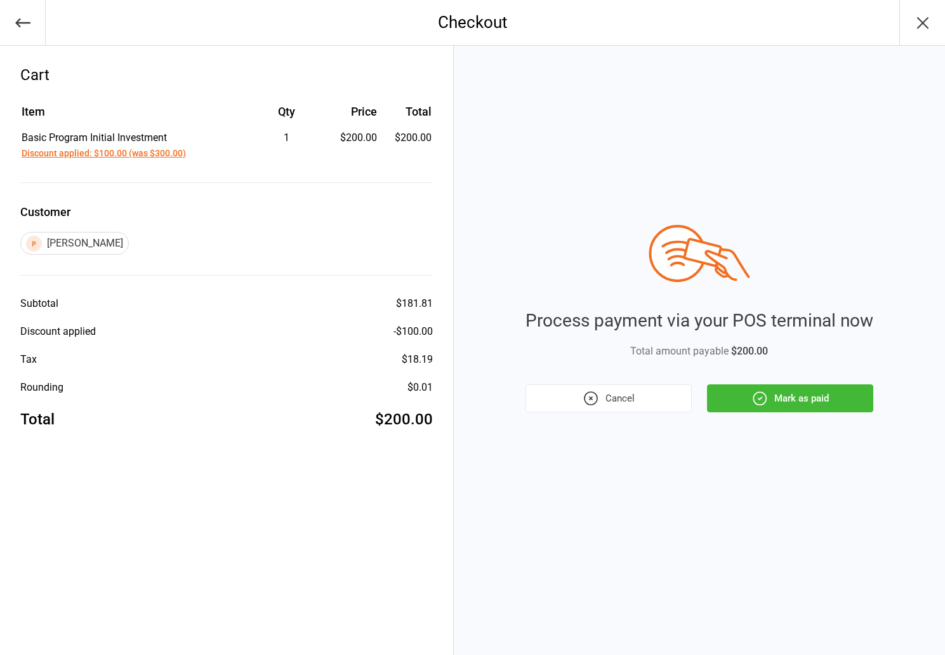
click at [747, 395] on button "Mark as paid" at bounding box center [790, 398] width 166 height 28
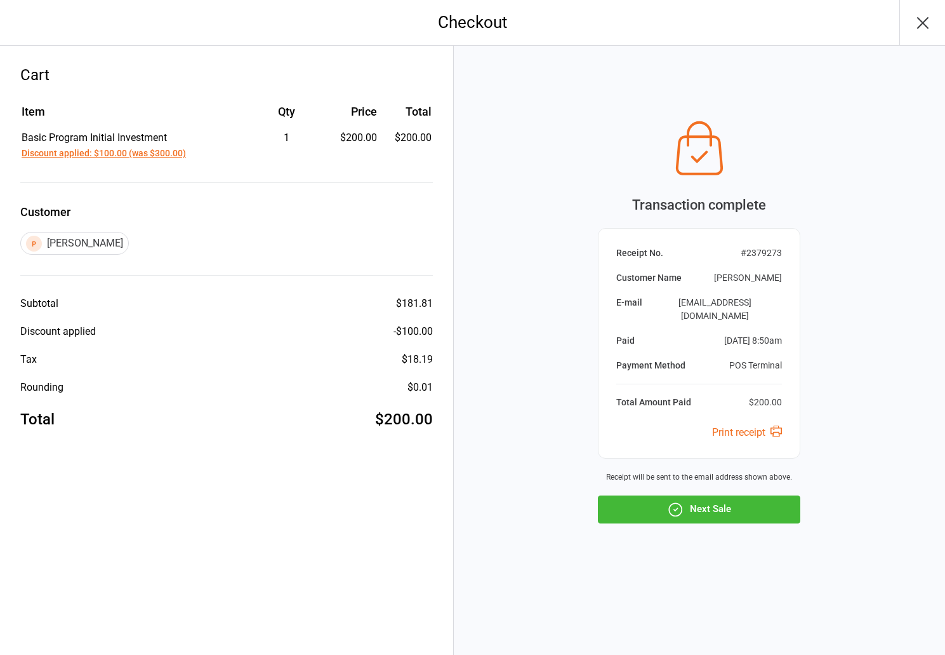
click at [929, 22] on icon "button" at bounding box center [923, 23] width 20 height 20
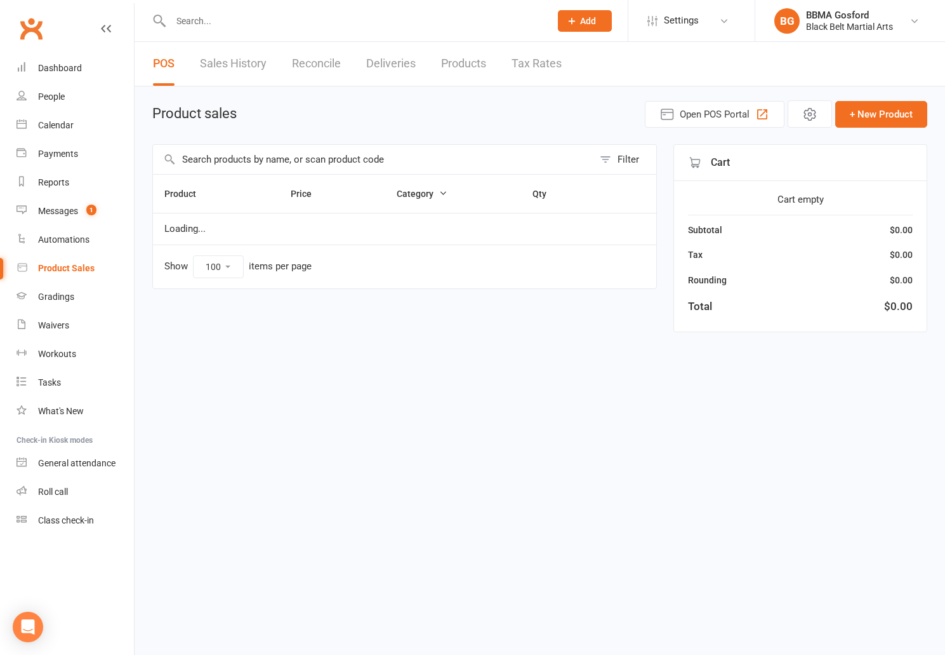
select select "100"
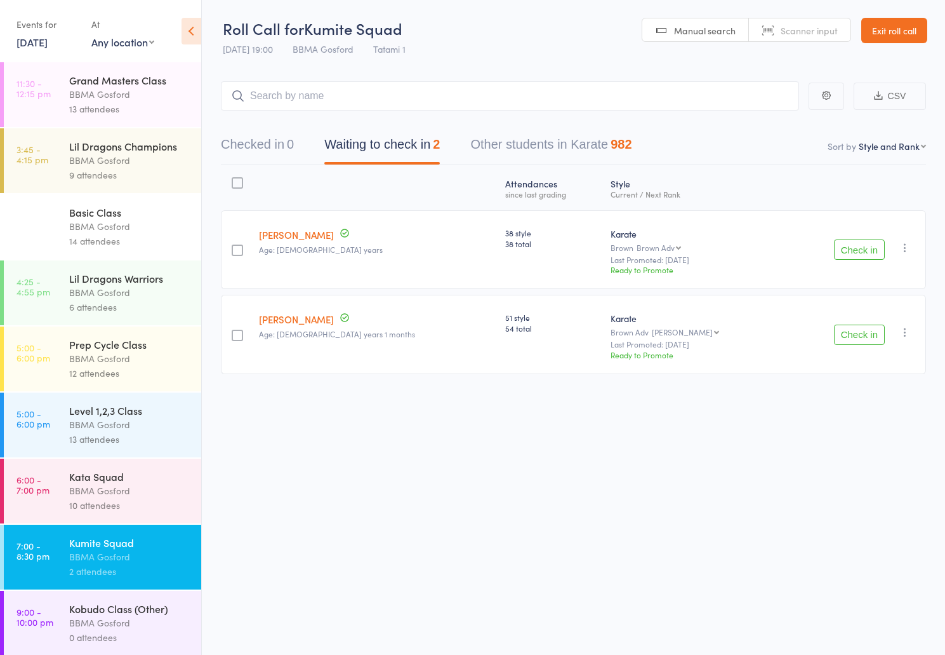
click at [48, 49] on link "[DATE]" at bounding box center [32, 42] width 31 height 14
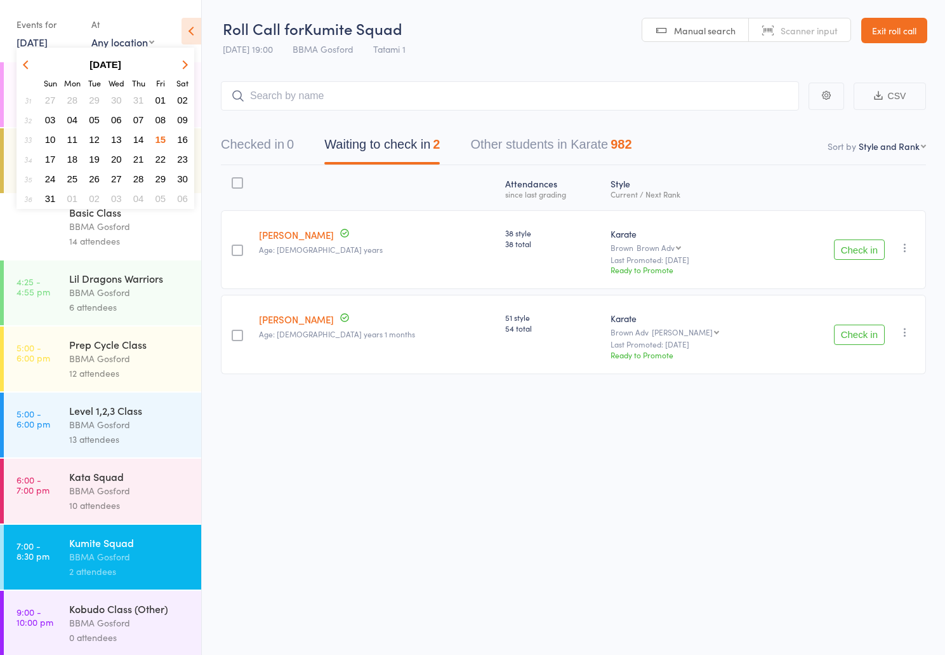
click at [182, 141] on span "16" at bounding box center [182, 139] width 11 height 11
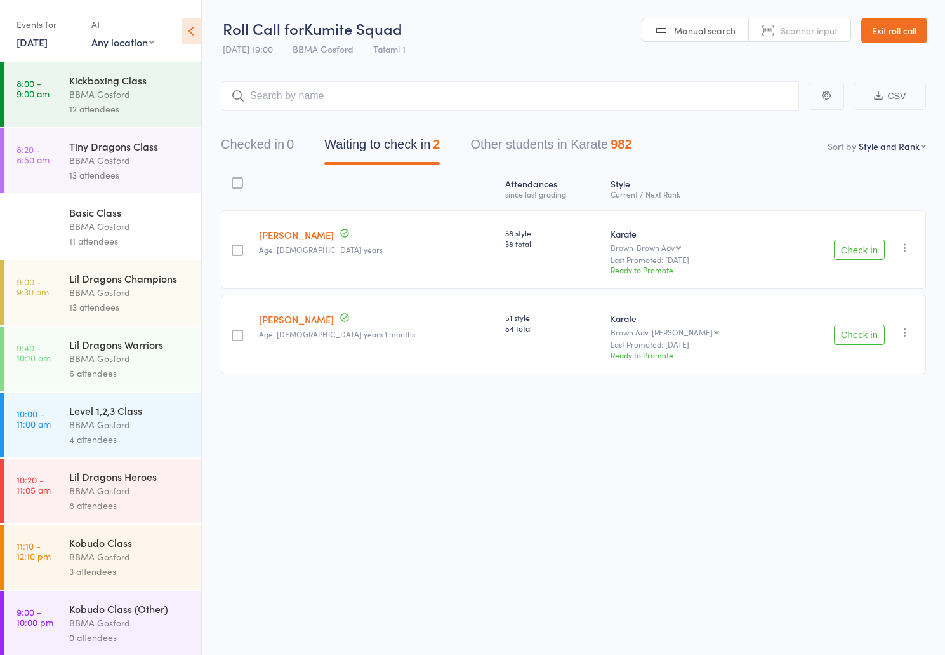
click at [122, 110] on div "12 attendees" at bounding box center [129, 109] width 121 height 15
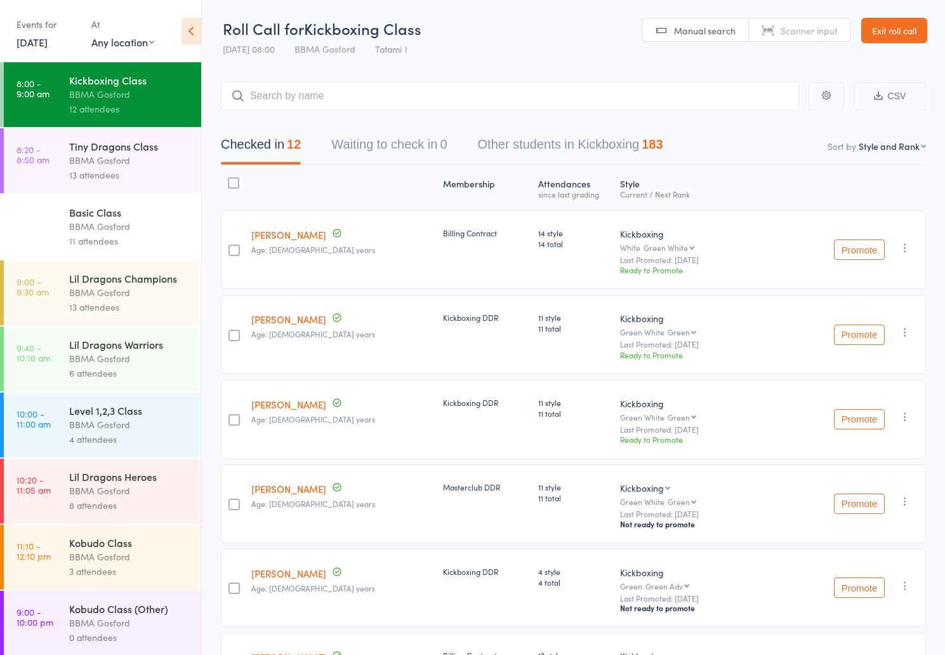
click at [95, 163] on div "BBMA Gosford" at bounding box center [129, 160] width 121 height 15
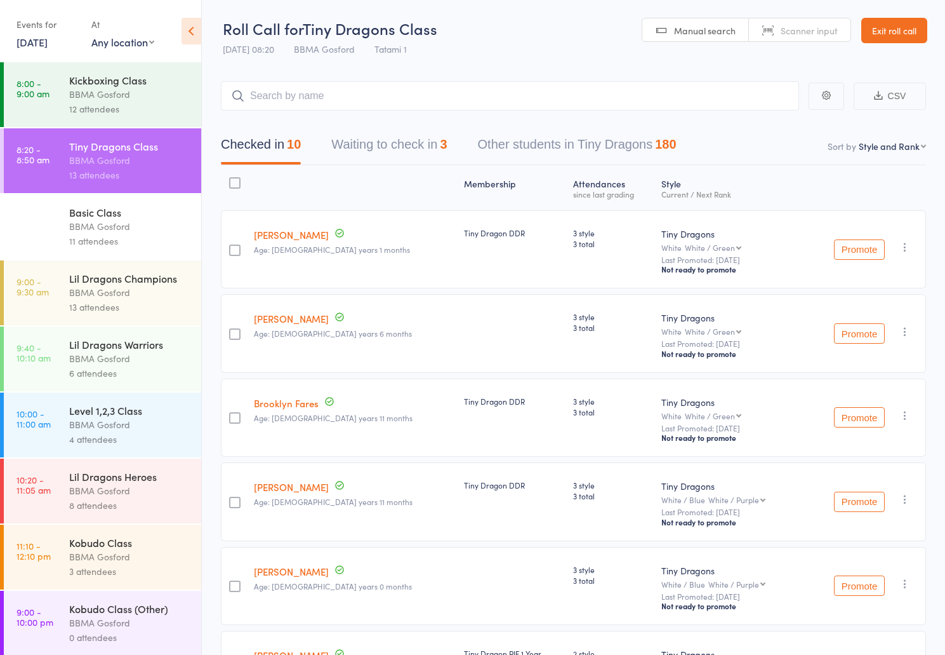
click at [150, 300] on div "BBMA Gosford" at bounding box center [129, 292] width 121 height 15
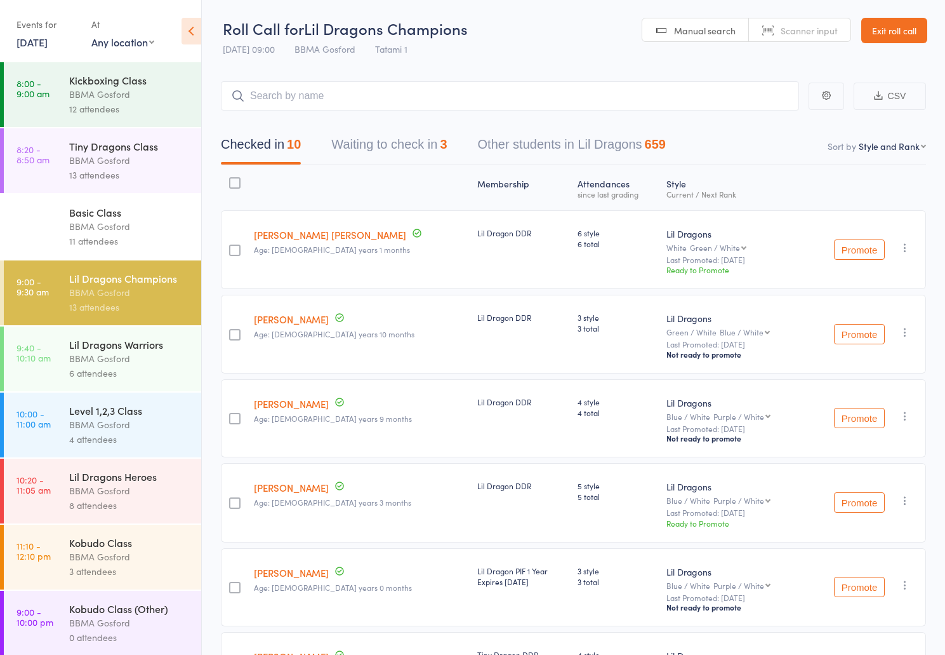
click at [376, 153] on button "Waiting to check in 3" at bounding box center [389, 148] width 116 height 34
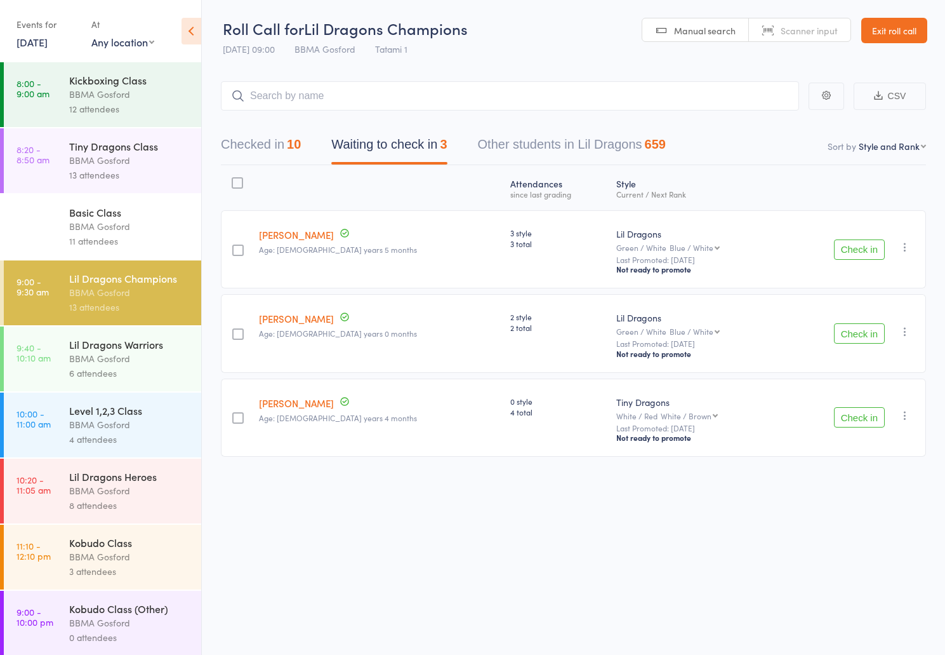
click at [284, 150] on button "Checked in 10" at bounding box center [261, 148] width 80 height 34
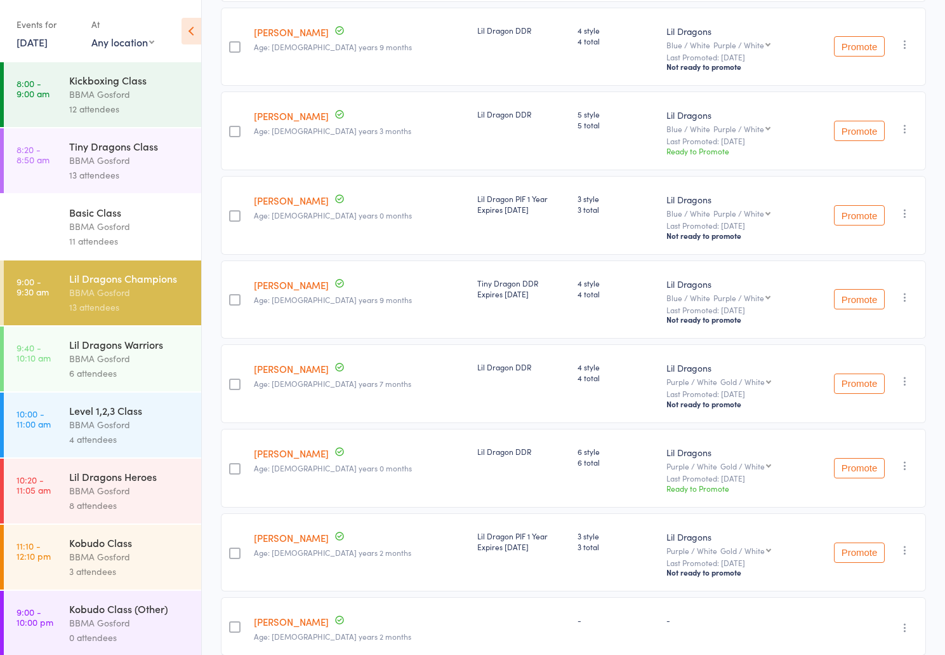
scroll to position [606, 0]
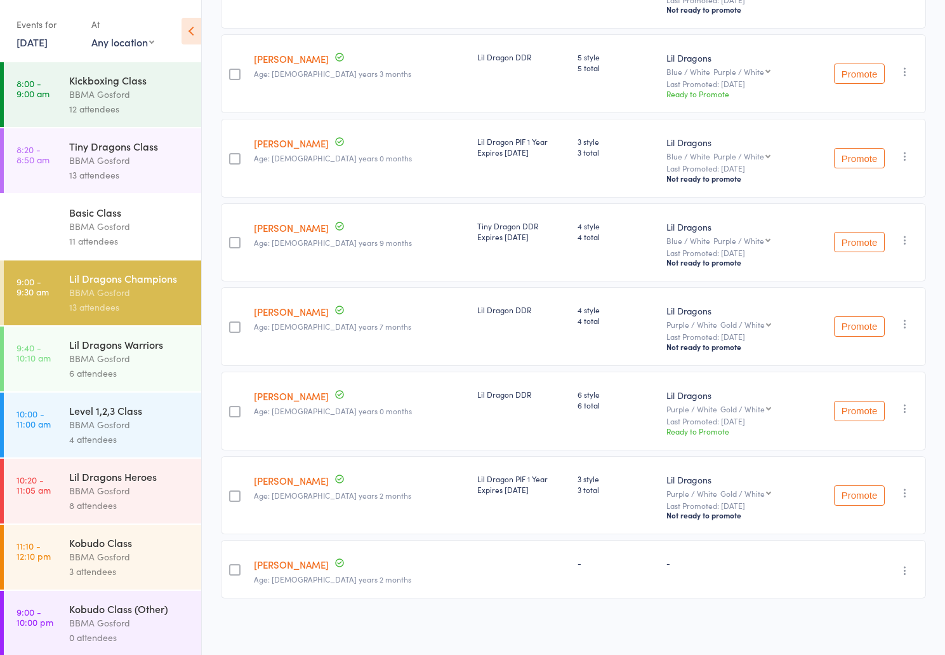
click at [105, 153] on div "Tiny Dragons Class" at bounding box center [129, 146] width 121 height 14
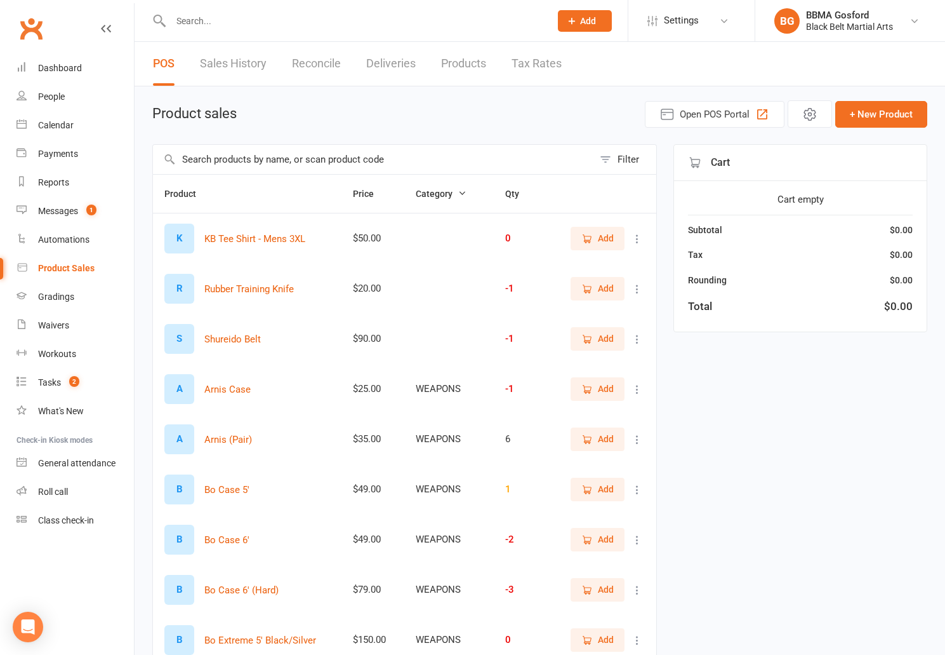
select select "100"
click at [309, 163] on input "text" at bounding box center [373, 159] width 441 height 29
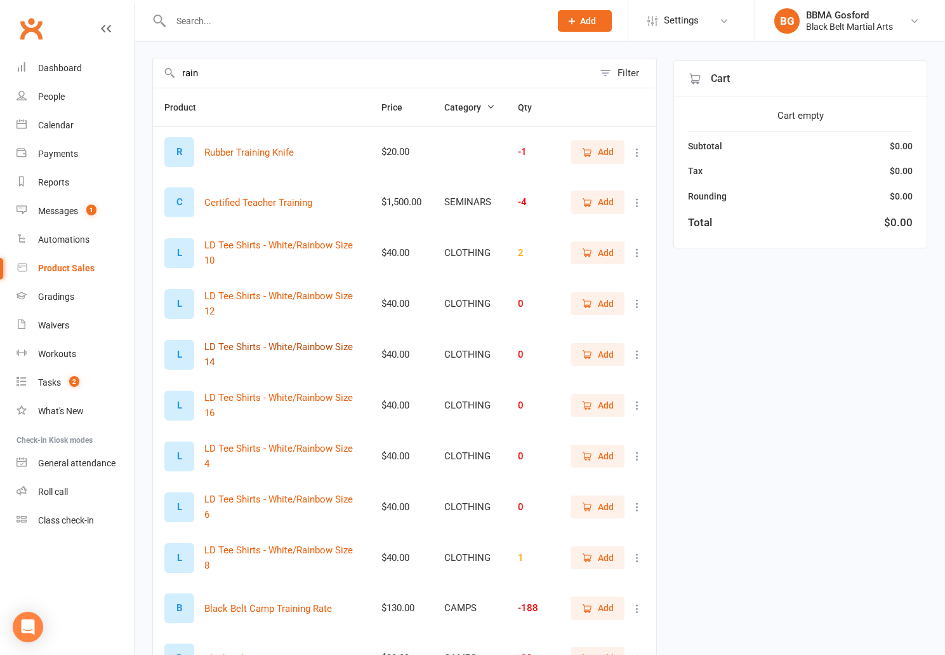
scroll to position [92, 0]
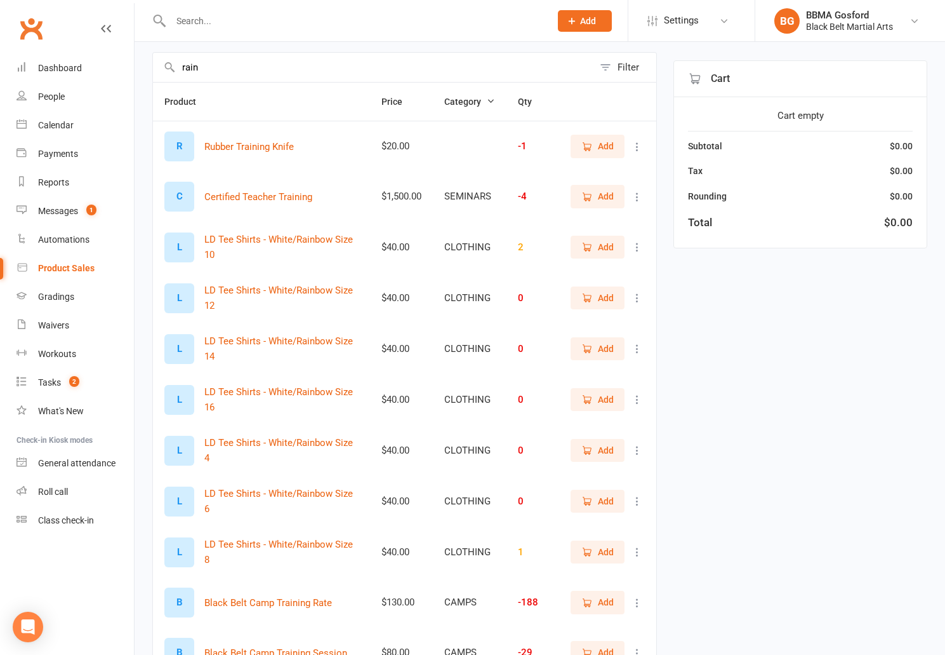
type input "rain"
click at [594, 556] on span "Add" at bounding box center [597, 552] width 32 height 14
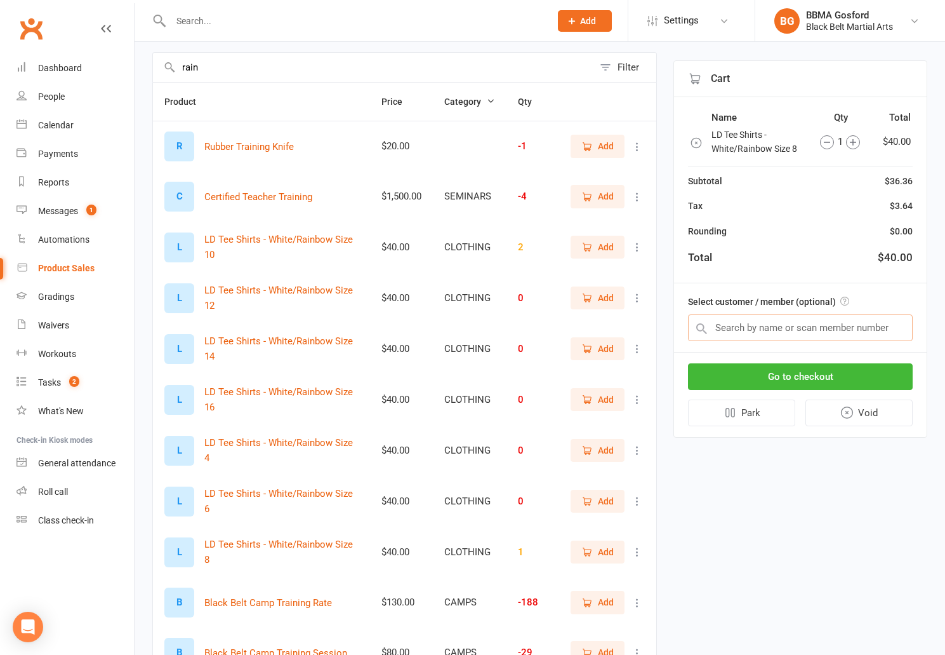
click at [786, 331] on input "text" at bounding box center [800, 327] width 225 height 27
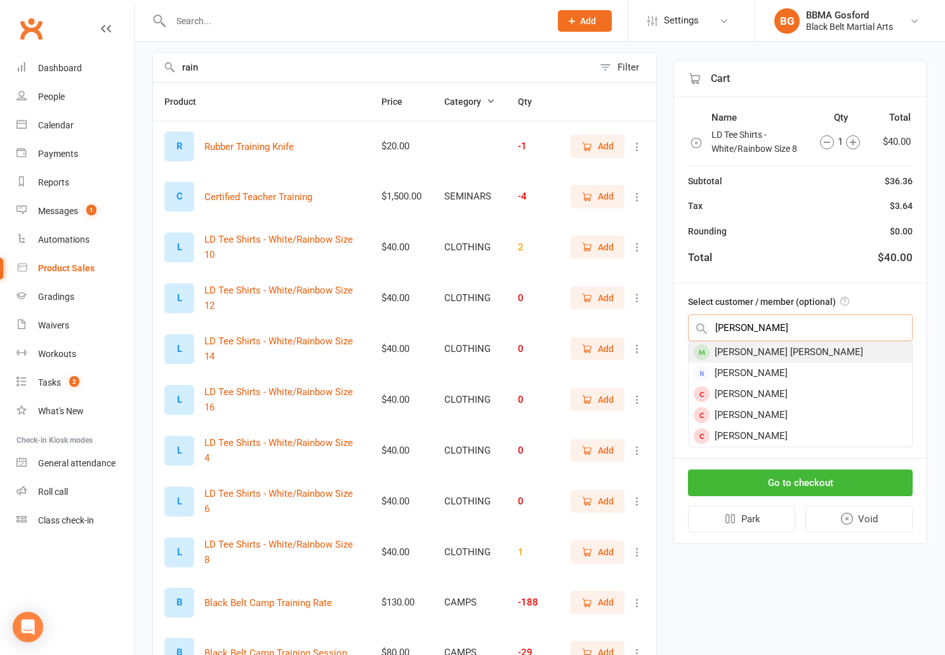
type input "lynk"
click at [795, 354] on div "[PERSON_NAME] [PERSON_NAME]" at bounding box center [800, 352] width 223 height 21
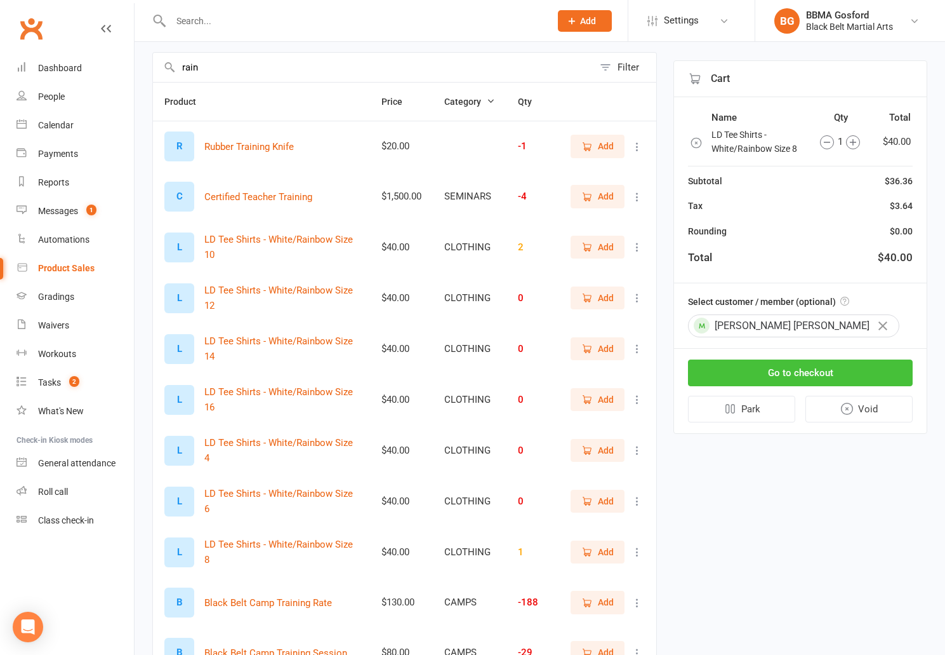
click at [798, 371] on button "Go to checkout" at bounding box center [800, 372] width 225 height 27
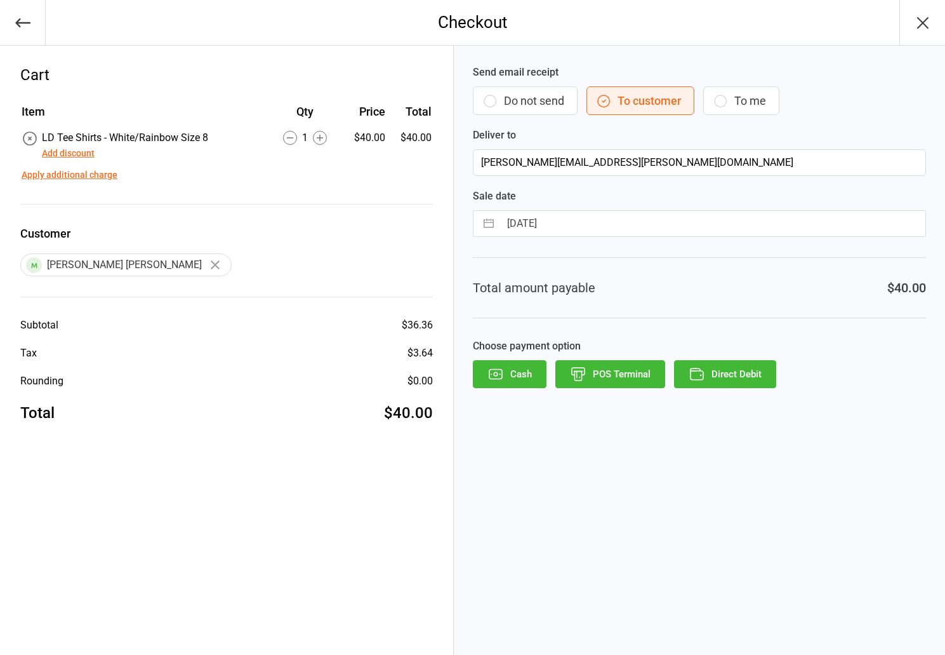
click at [602, 381] on button "POS Terminal" at bounding box center [610, 374] width 110 height 28
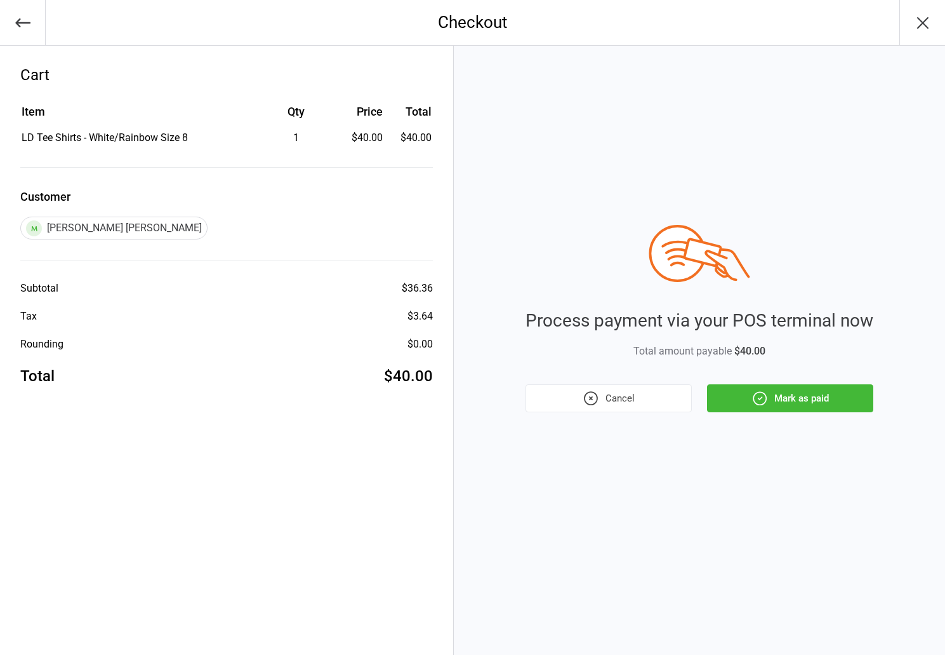
click at [831, 403] on button "Mark as paid" at bounding box center [790, 398] width 166 height 28
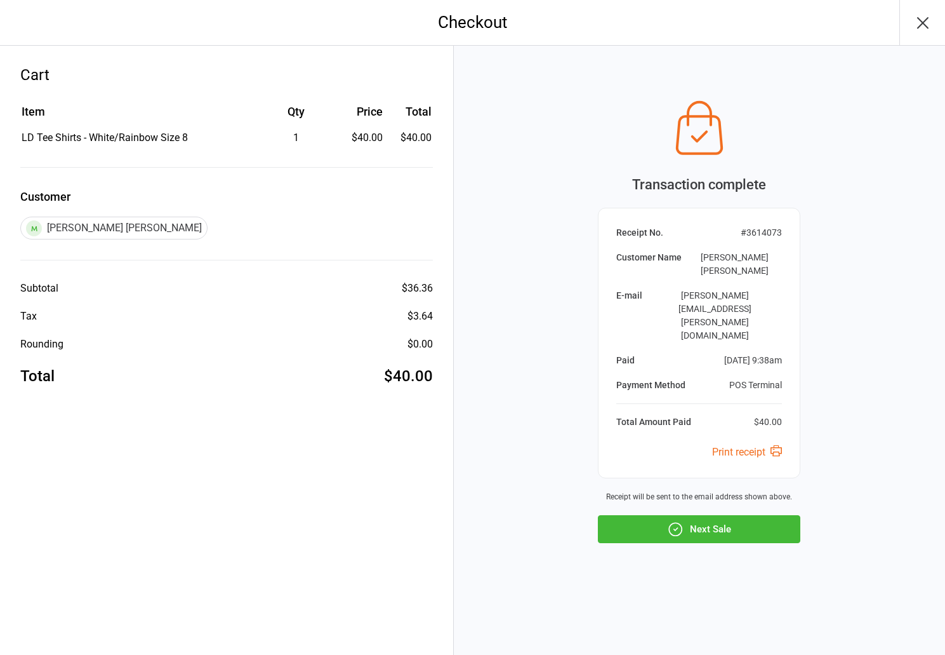
click at [731, 515] on button "Next Sale" at bounding box center [699, 529] width 203 height 28
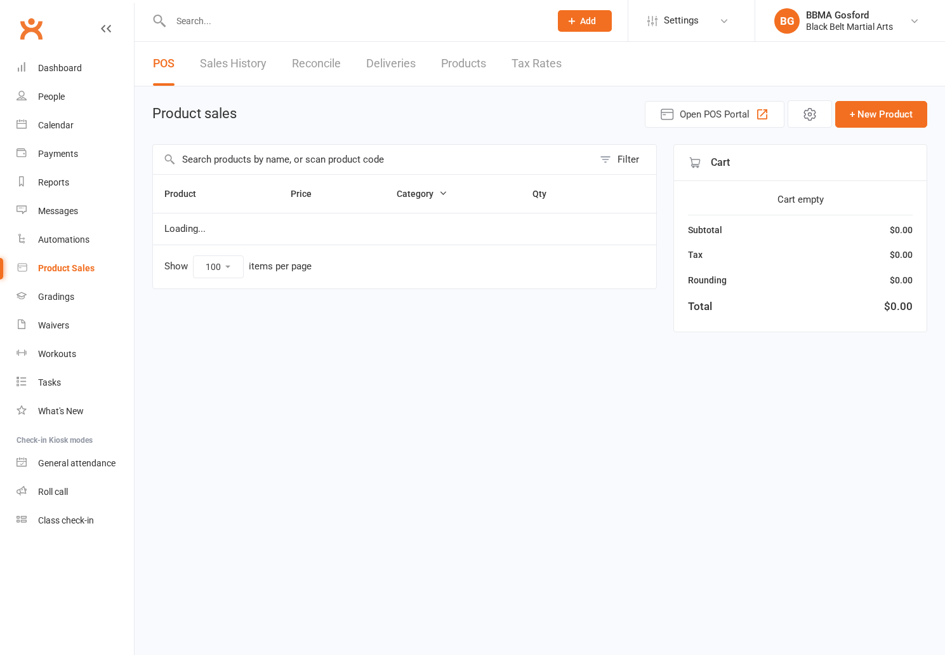
select select "100"
